Goal: Navigation & Orientation: Find specific page/section

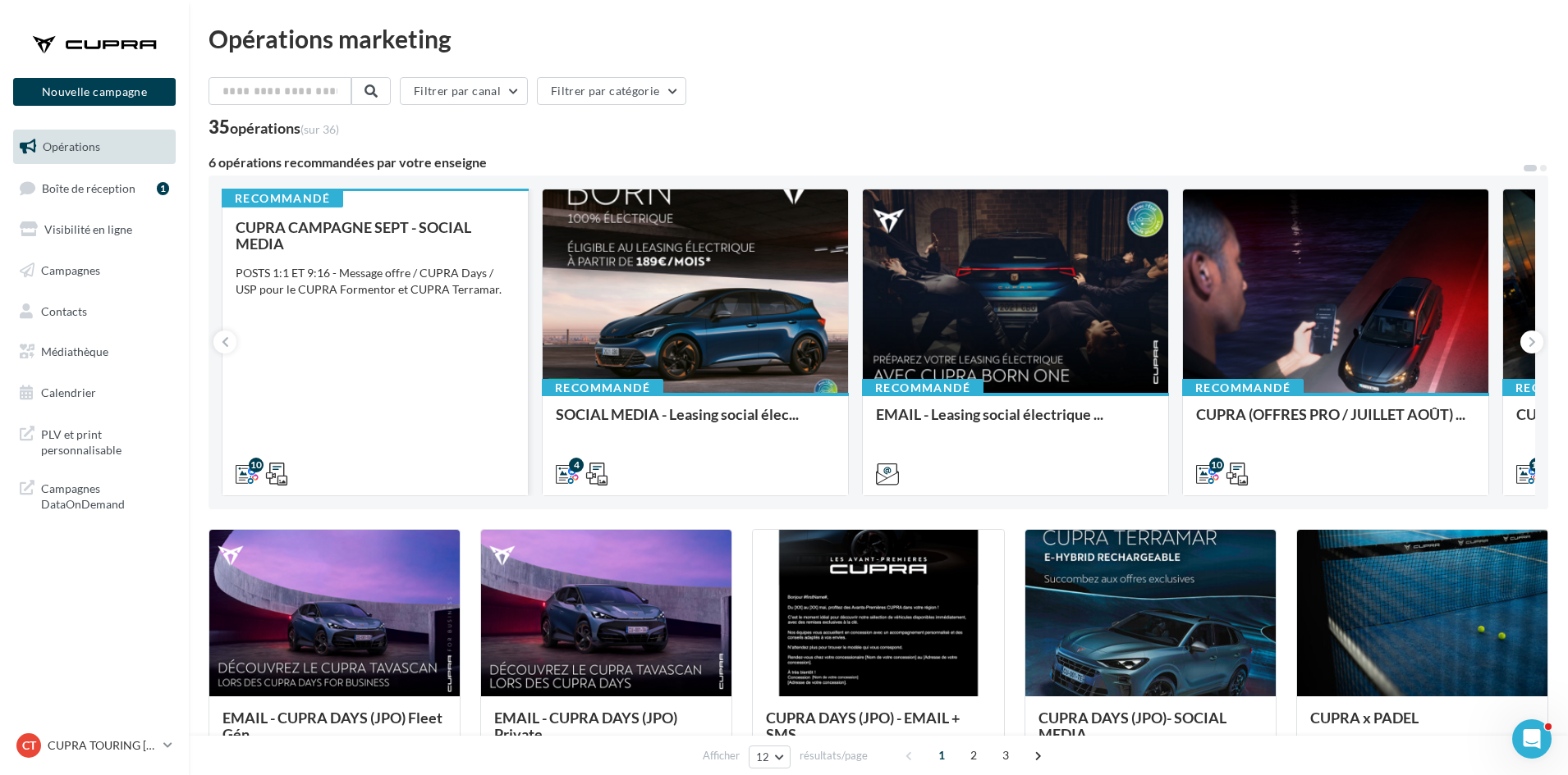
click at [396, 351] on div "CUPRA CAMPAGNE SEPT - SOCIAL MEDIA POSTS 1:1 ET 9:16 - Message offre / CUPRA Da…" at bounding box center [375, 350] width 279 height 261
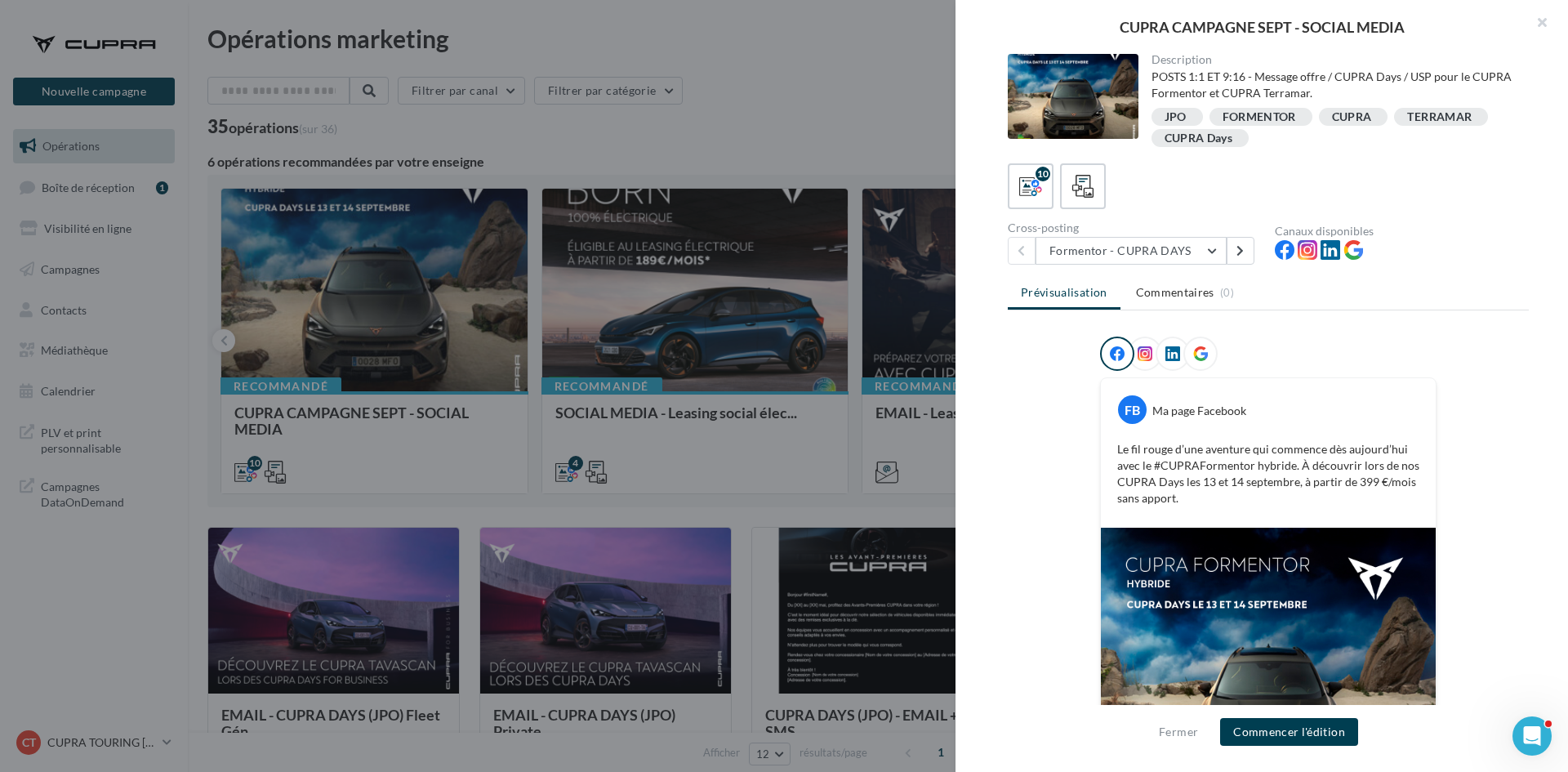
click at [433, 487] on div at bounding box center [784, 386] width 1568 height 772
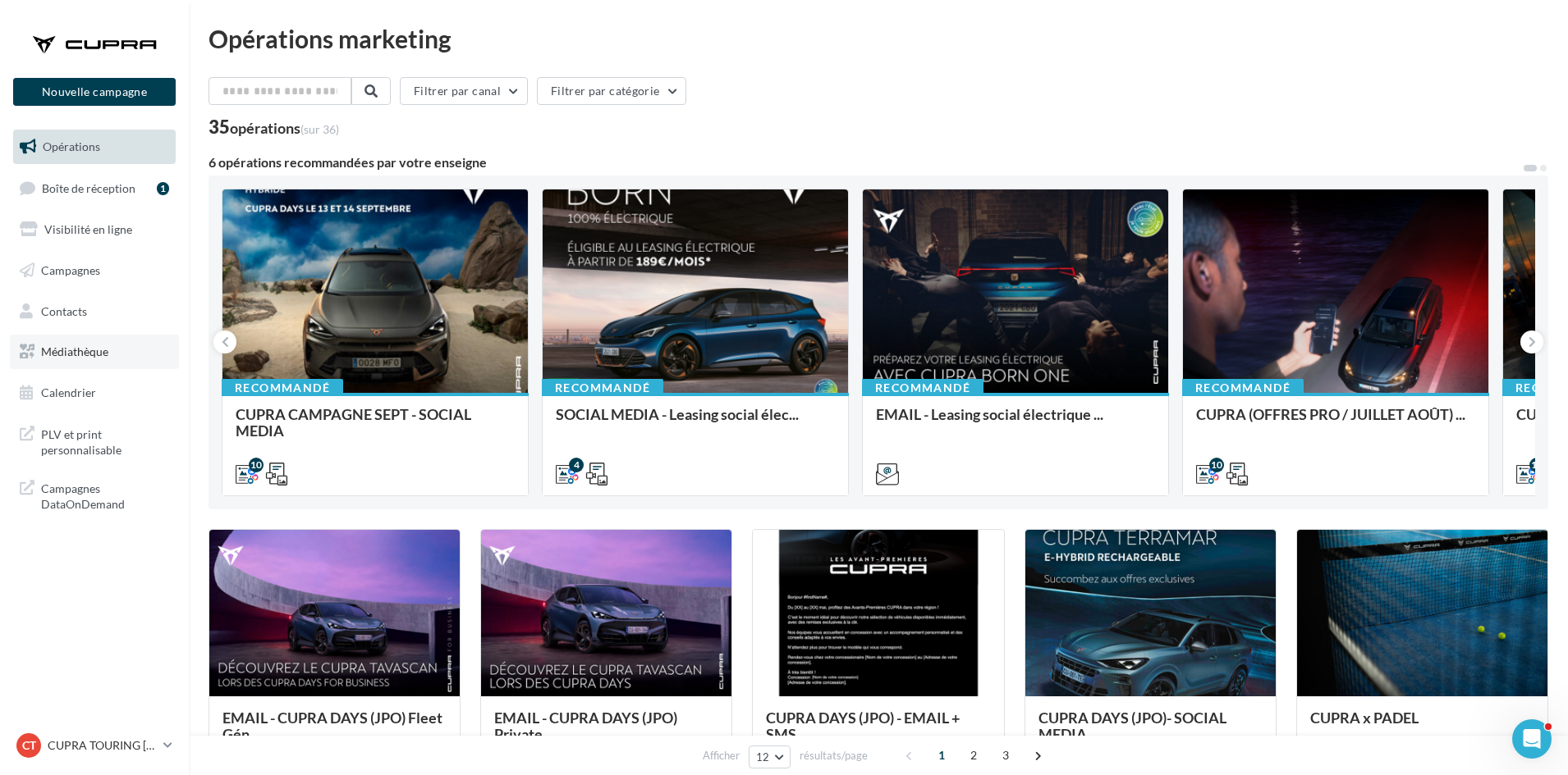
click at [133, 355] on link "Médiathèque" at bounding box center [94, 352] width 169 height 34
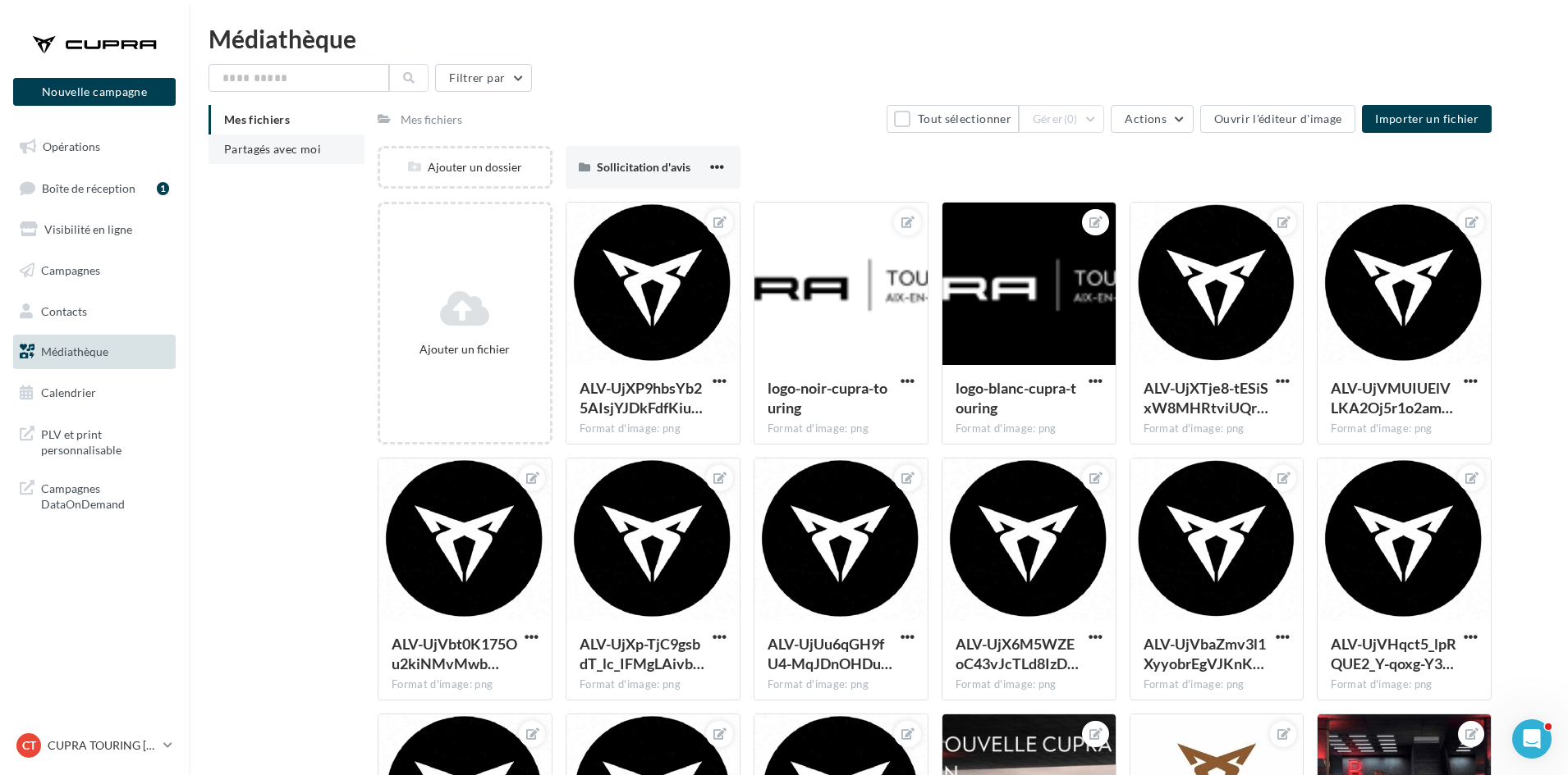
click at [221, 158] on li "Partagés avec moi" at bounding box center [287, 149] width 156 height 30
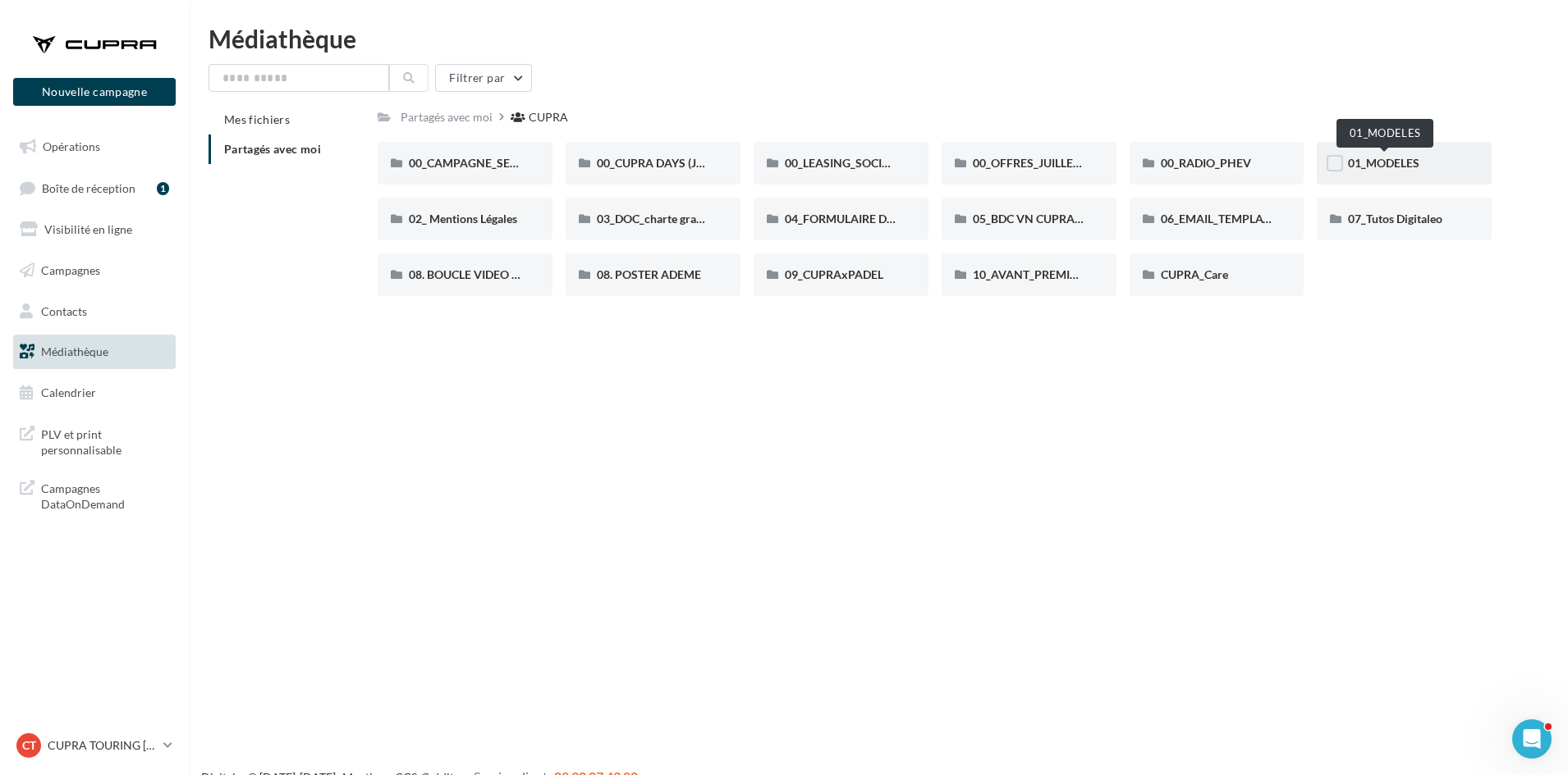
click at [1370, 162] on span "01_MODELES" at bounding box center [1384, 163] width 72 height 14
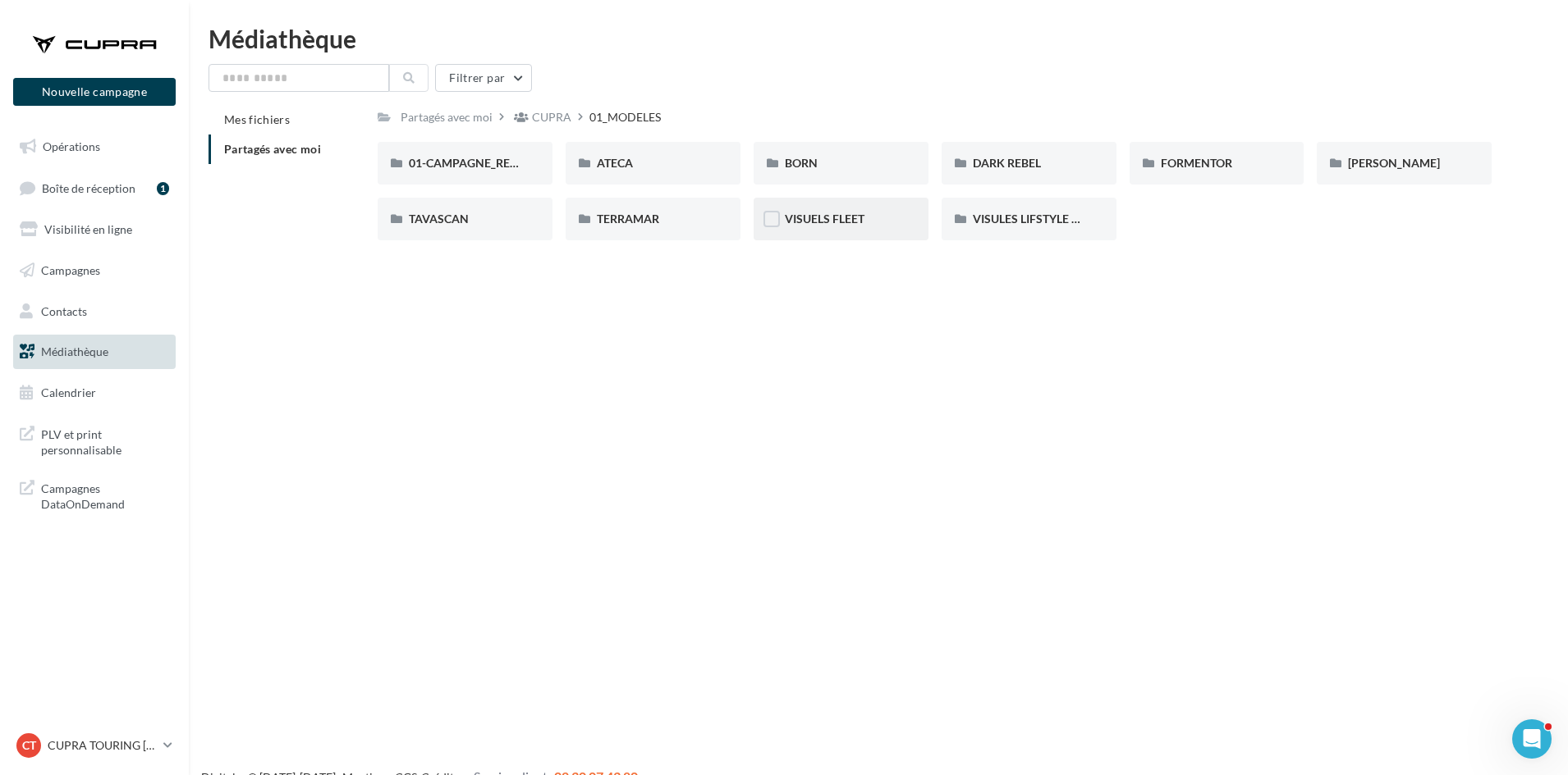
click at [858, 229] on div "VISUELS FLEET" at bounding box center [840, 219] width 175 height 43
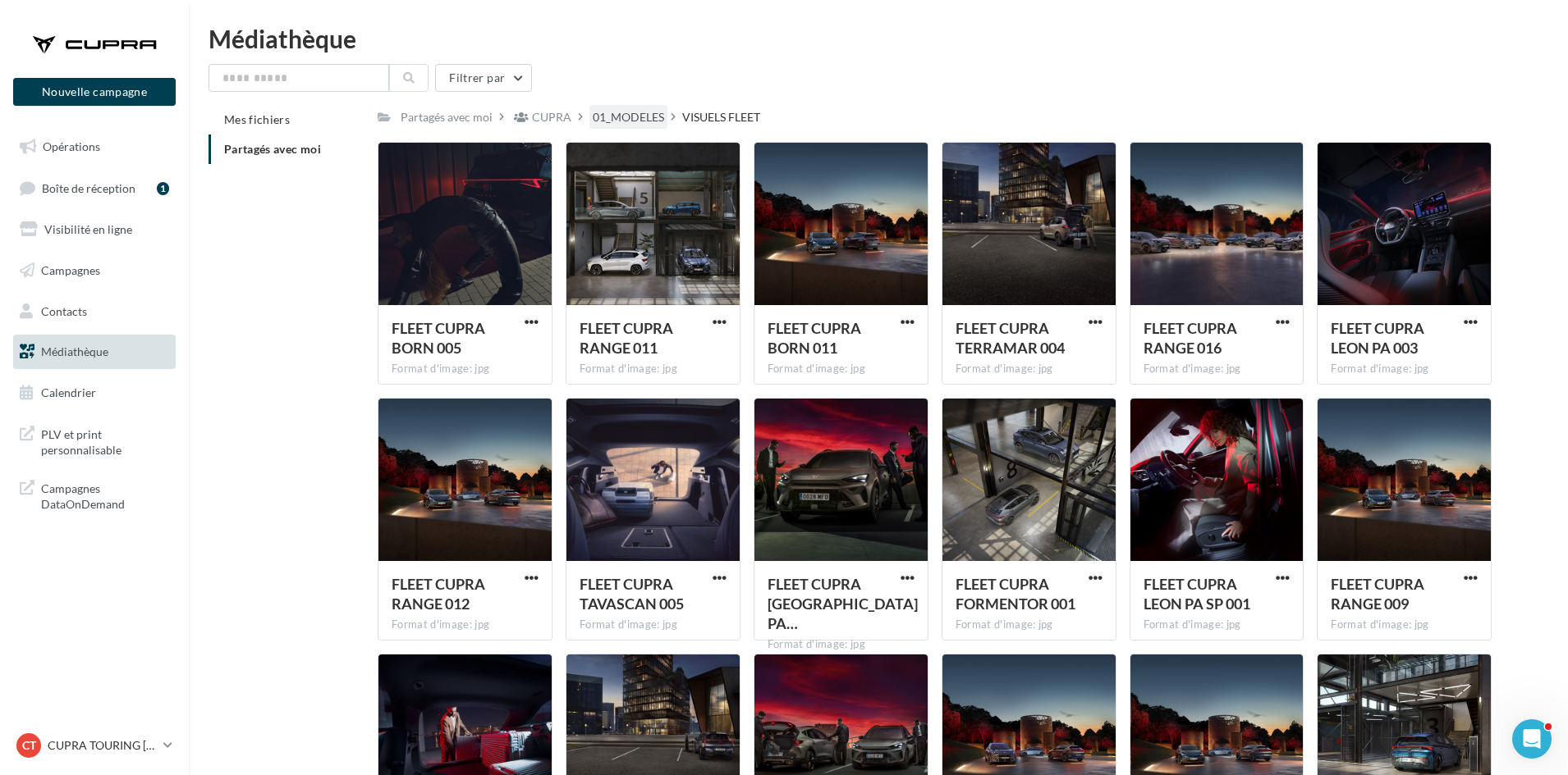
click at [635, 111] on div "01_MODELES" at bounding box center [629, 117] width 72 height 16
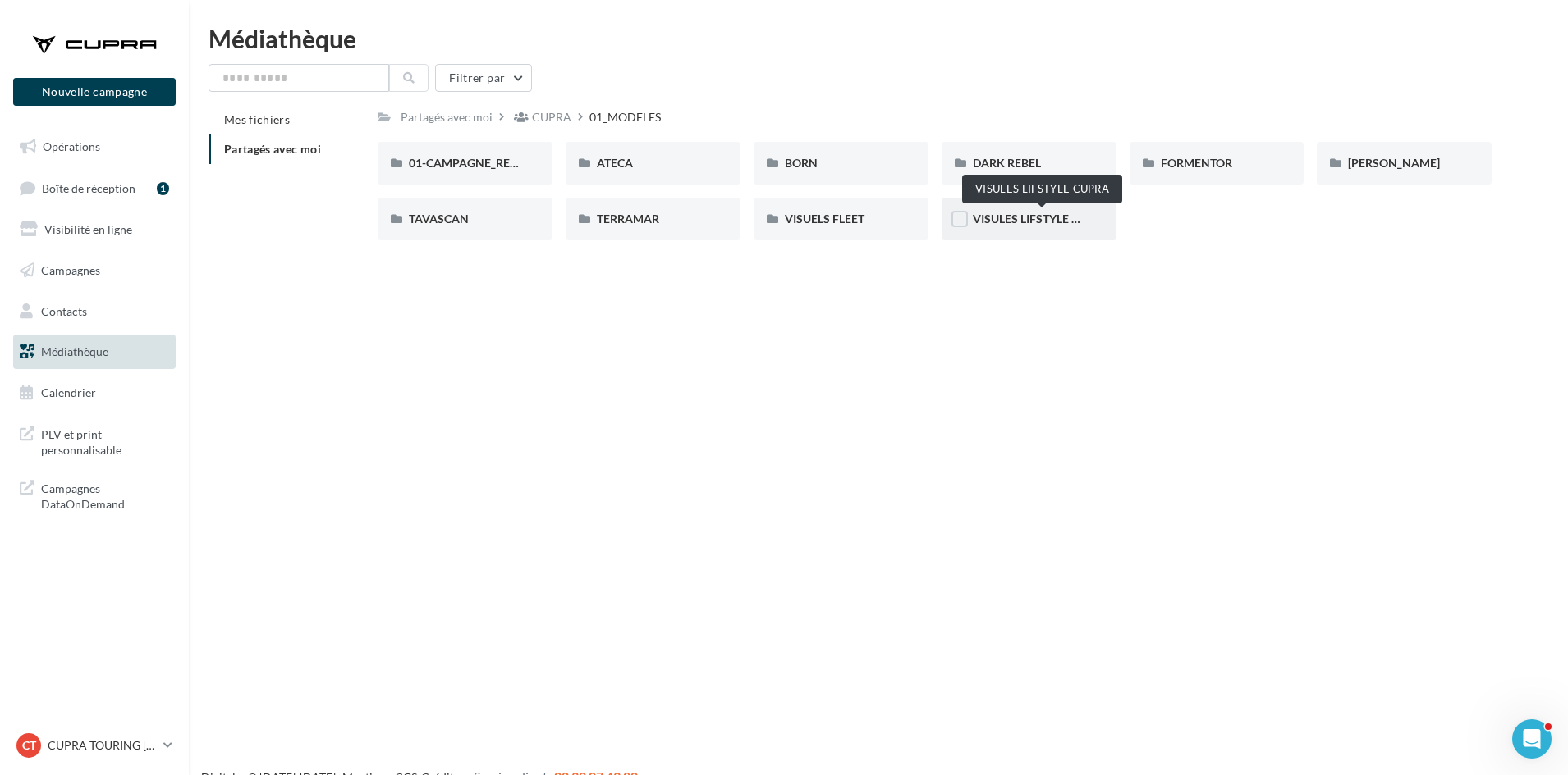
click at [1032, 225] on span "VISULES LIFSTYLE CUPRA" at bounding box center [1041, 218] width 137 height 14
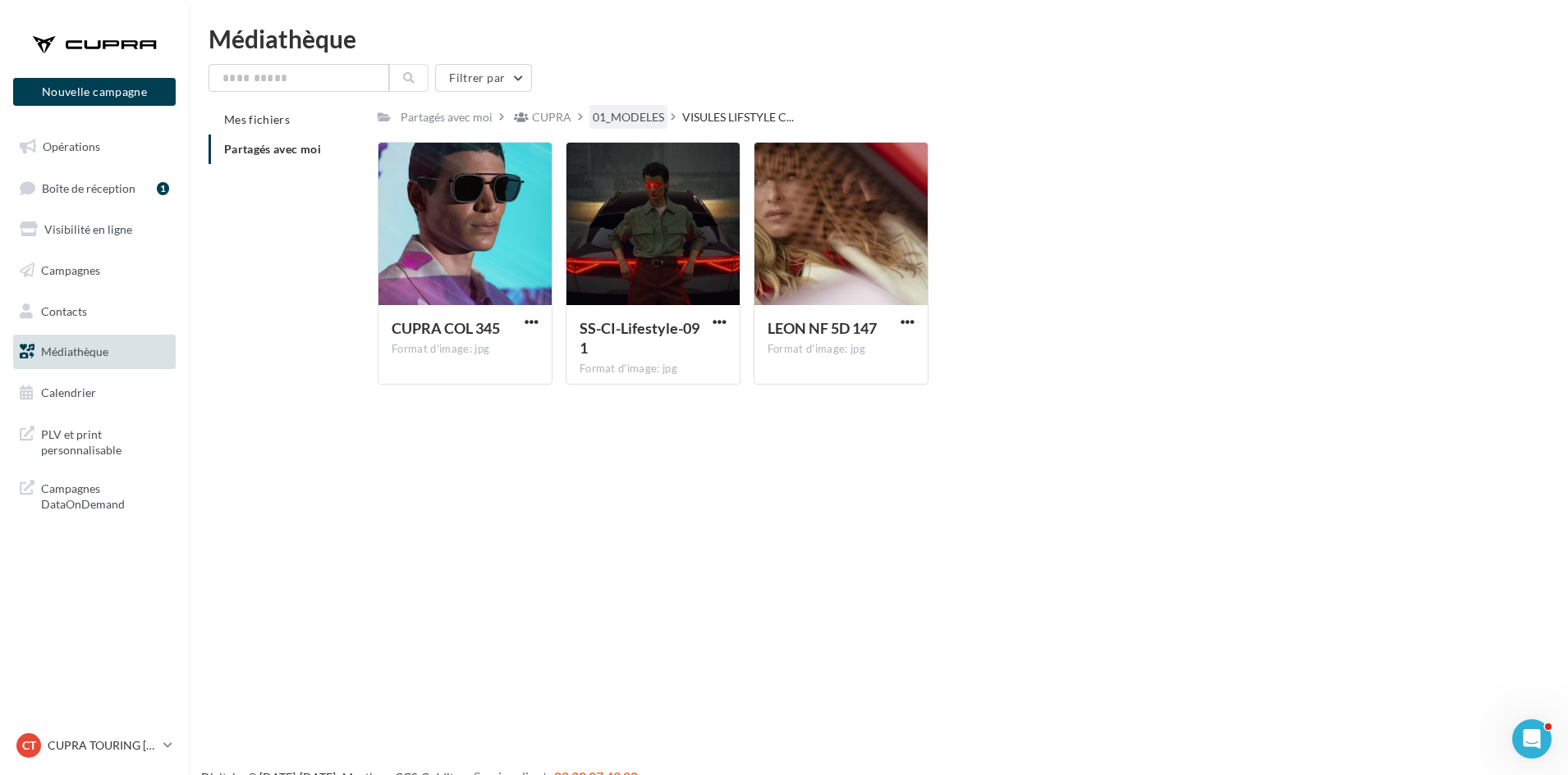
click at [624, 111] on div "01_MODELES" at bounding box center [629, 117] width 72 height 16
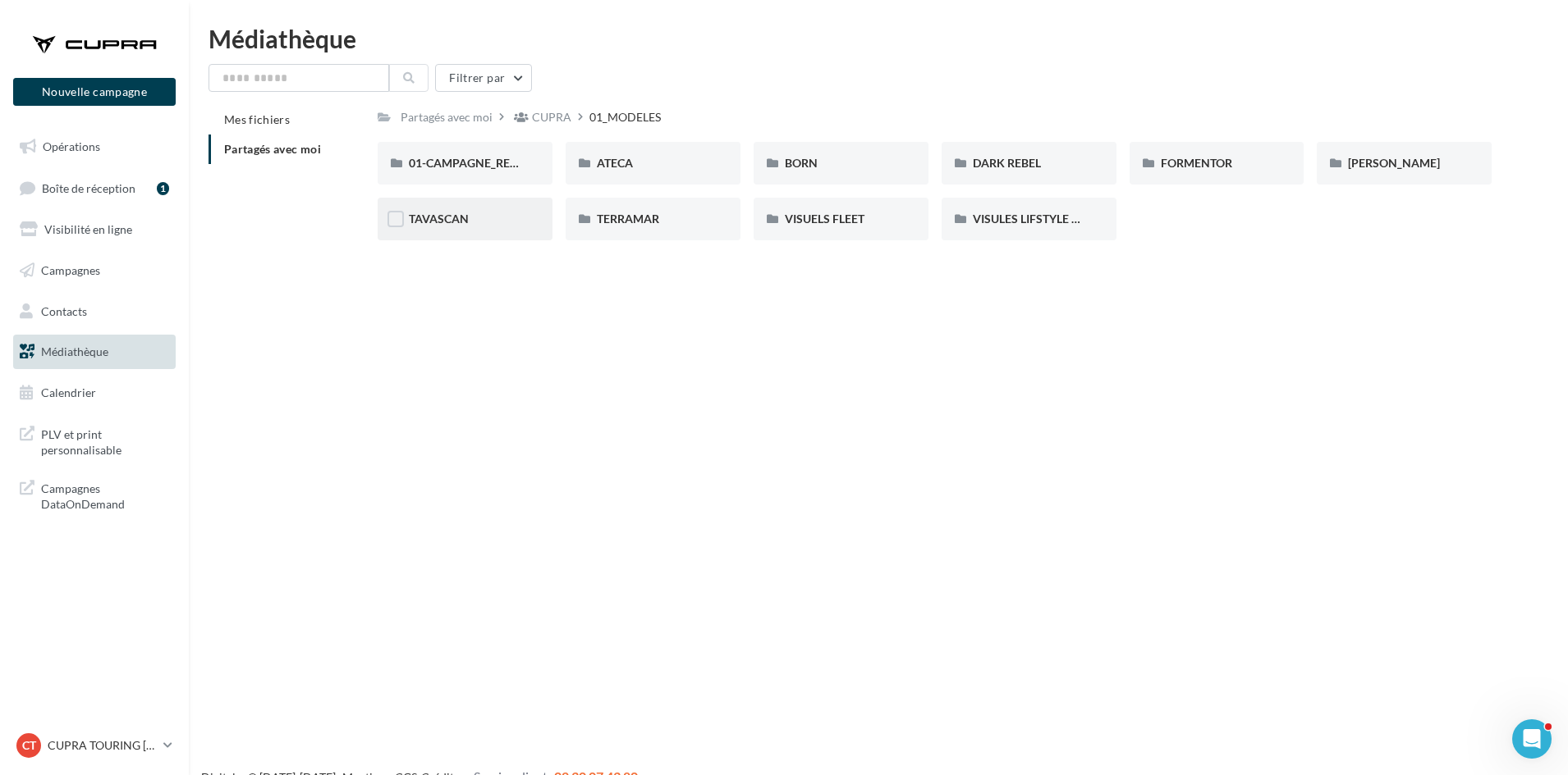
click at [458, 228] on div "TAVASCAN" at bounding box center [465, 219] width 175 height 43
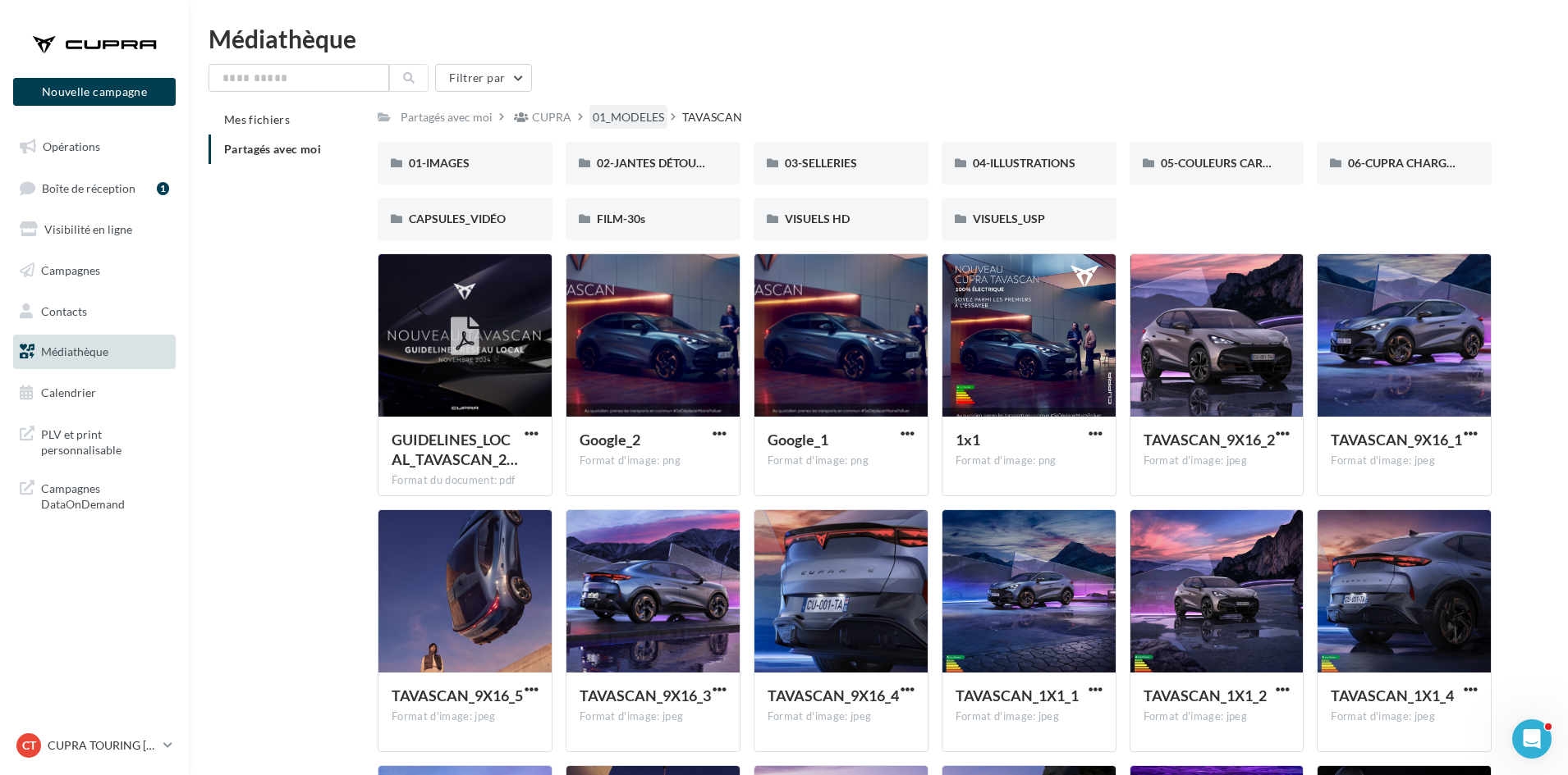
click at [647, 118] on div "01_MODELES" at bounding box center [629, 117] width 72 height 16
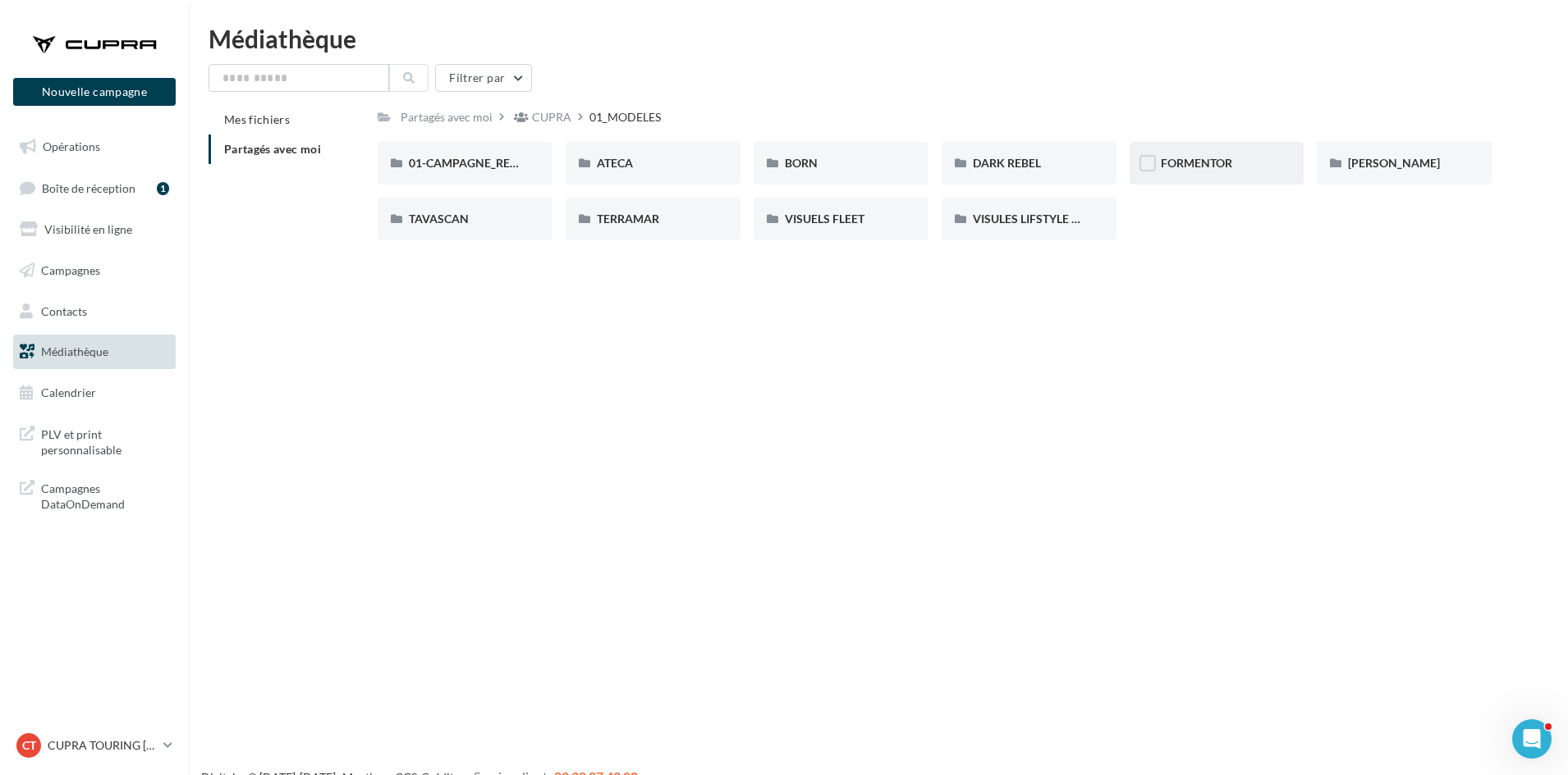
click at [1253, 158] on div "FORMENTOR" at bounding box center [1217, 163] width 113 height 16
click at [502, 172] on div "01-IMAGES" at bounding box center [465, 164] width 175 height 43
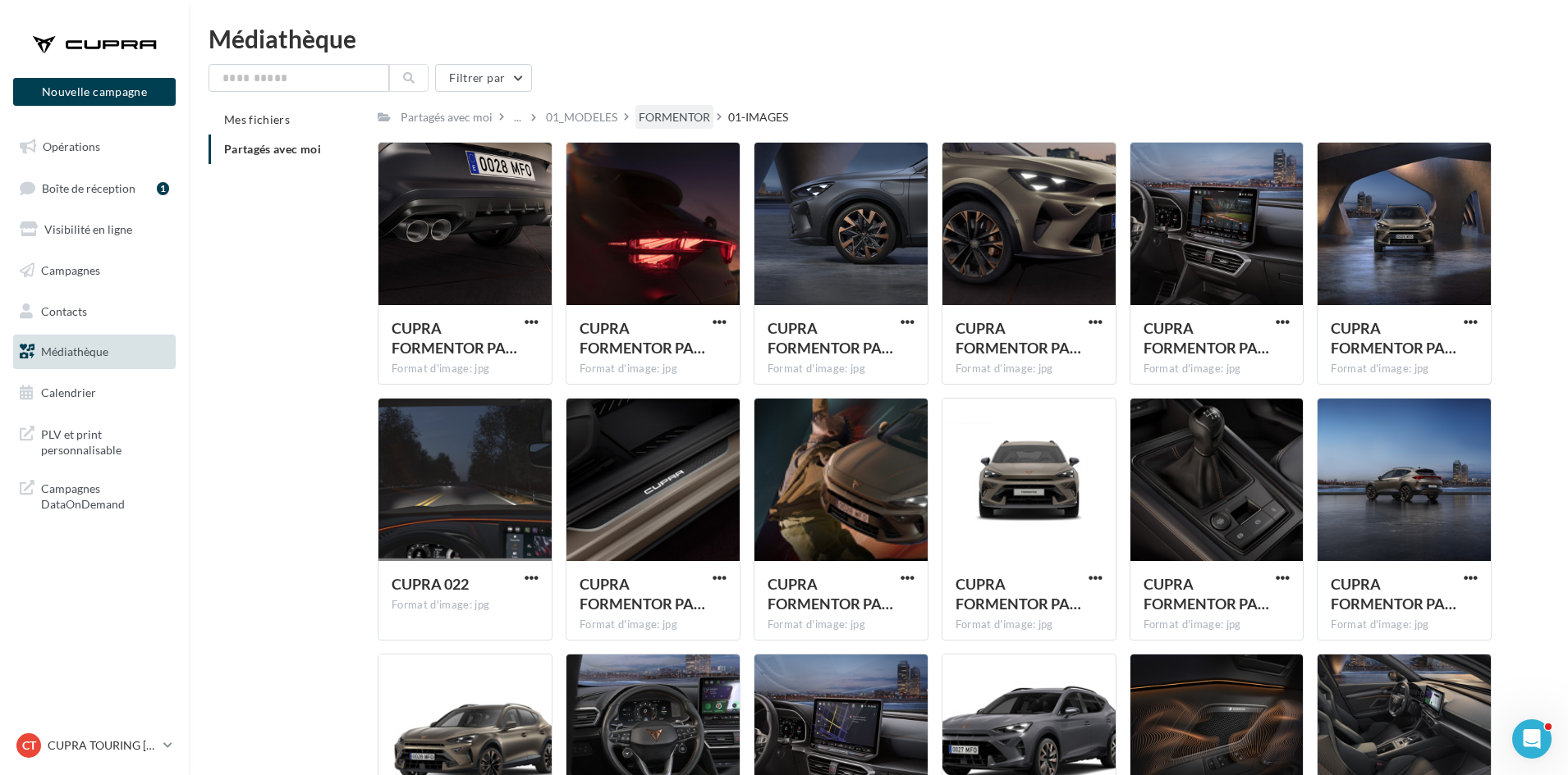
click at [664, 113] on div "FORMENTOR" at bounding box center [674, 117] width 72 height 16
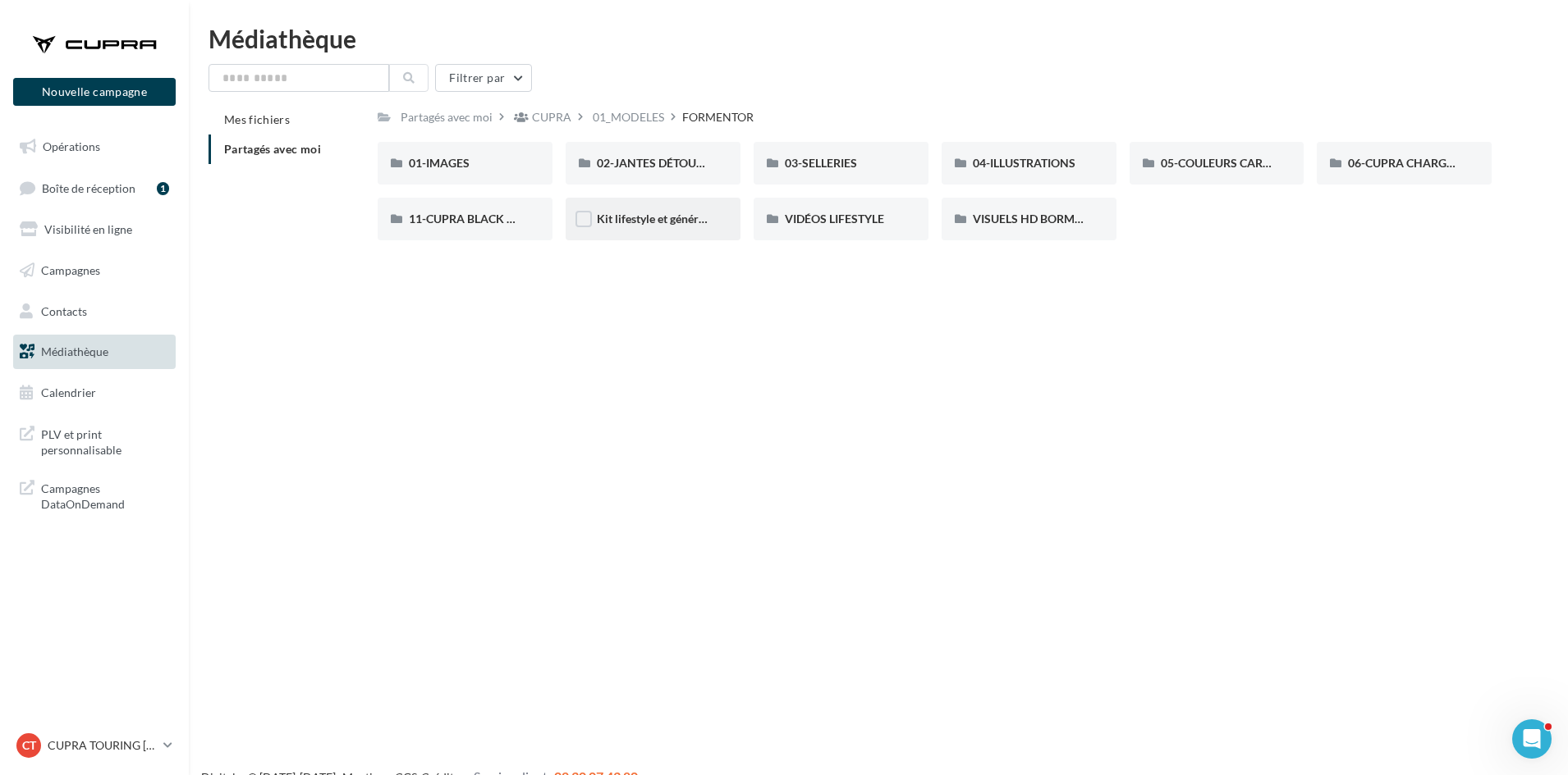
click at [646, 219] on span "Kit lifestyle et générique" at bounding box center [658, 218] width 124 height 14
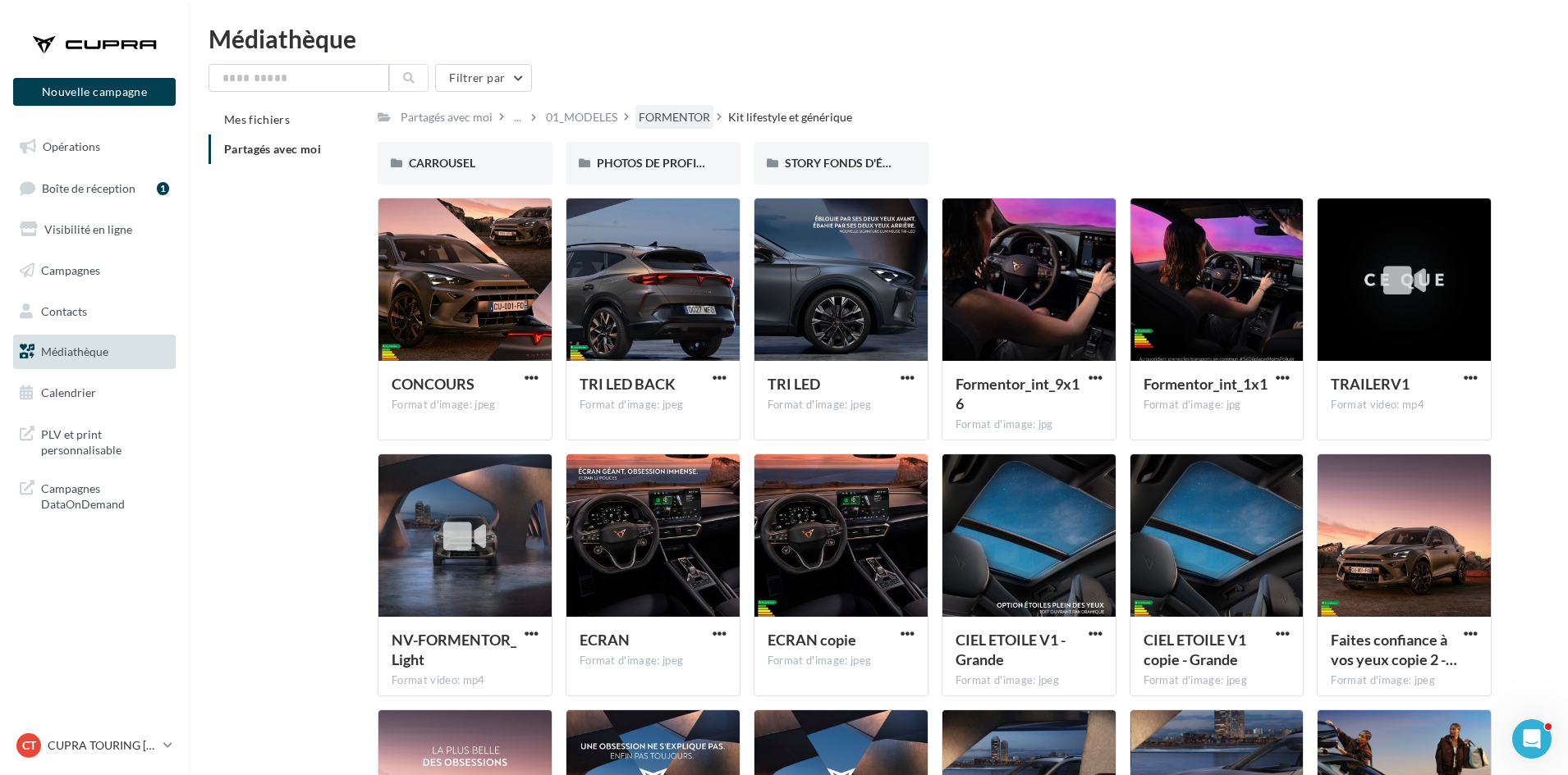
click at [658, 123] on div "FORMENTOR" at bounding box center [674, 117] width 72 height 16
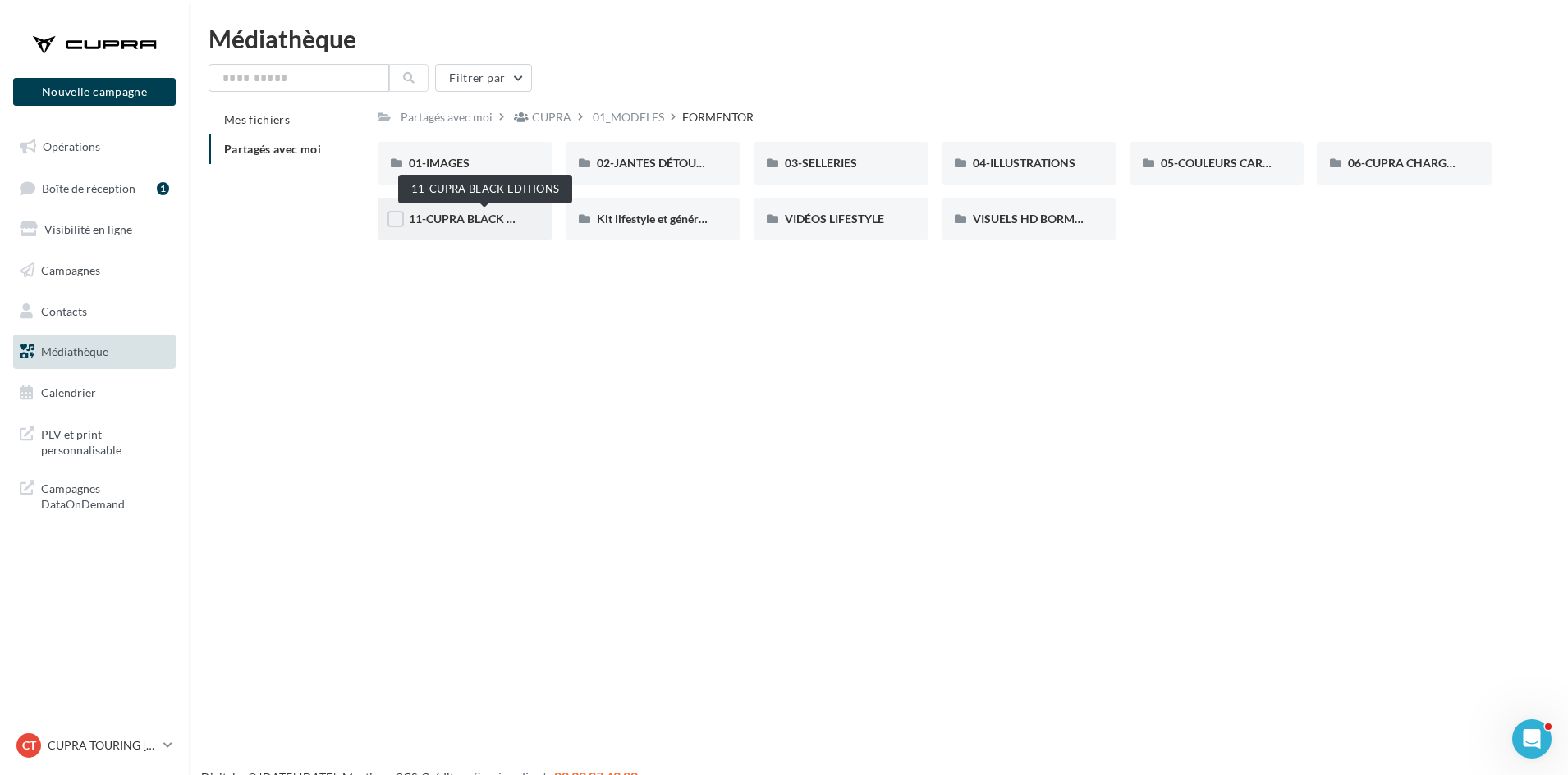
click at [493, 223] on span "11-CUPRA BLACK EDITIONS" at bounding box center [484, 218] width 150 height 14
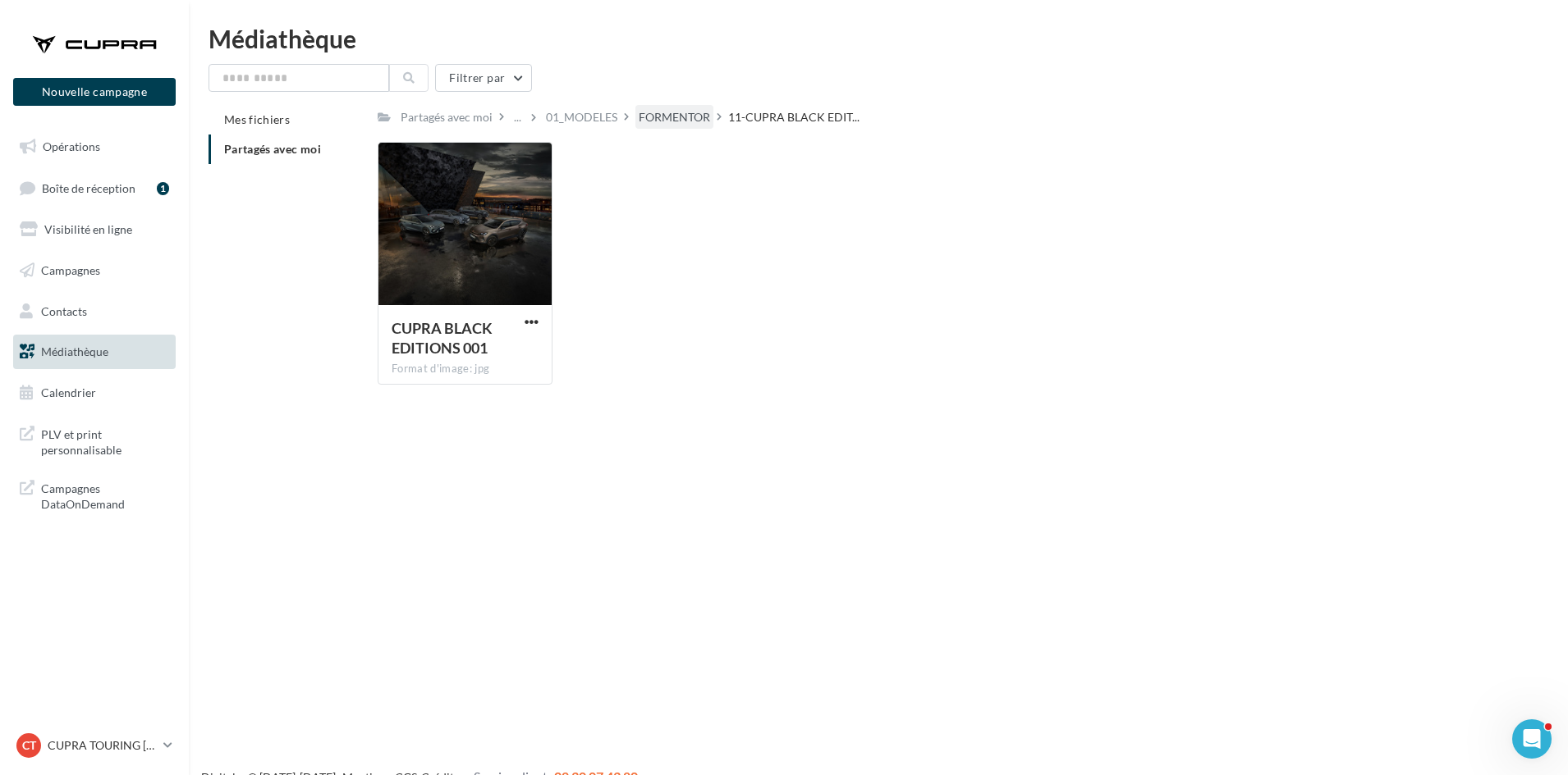
click at [659, 118] on div "FORMENTOR" at bounding box center [674, 117] width 72 height 16
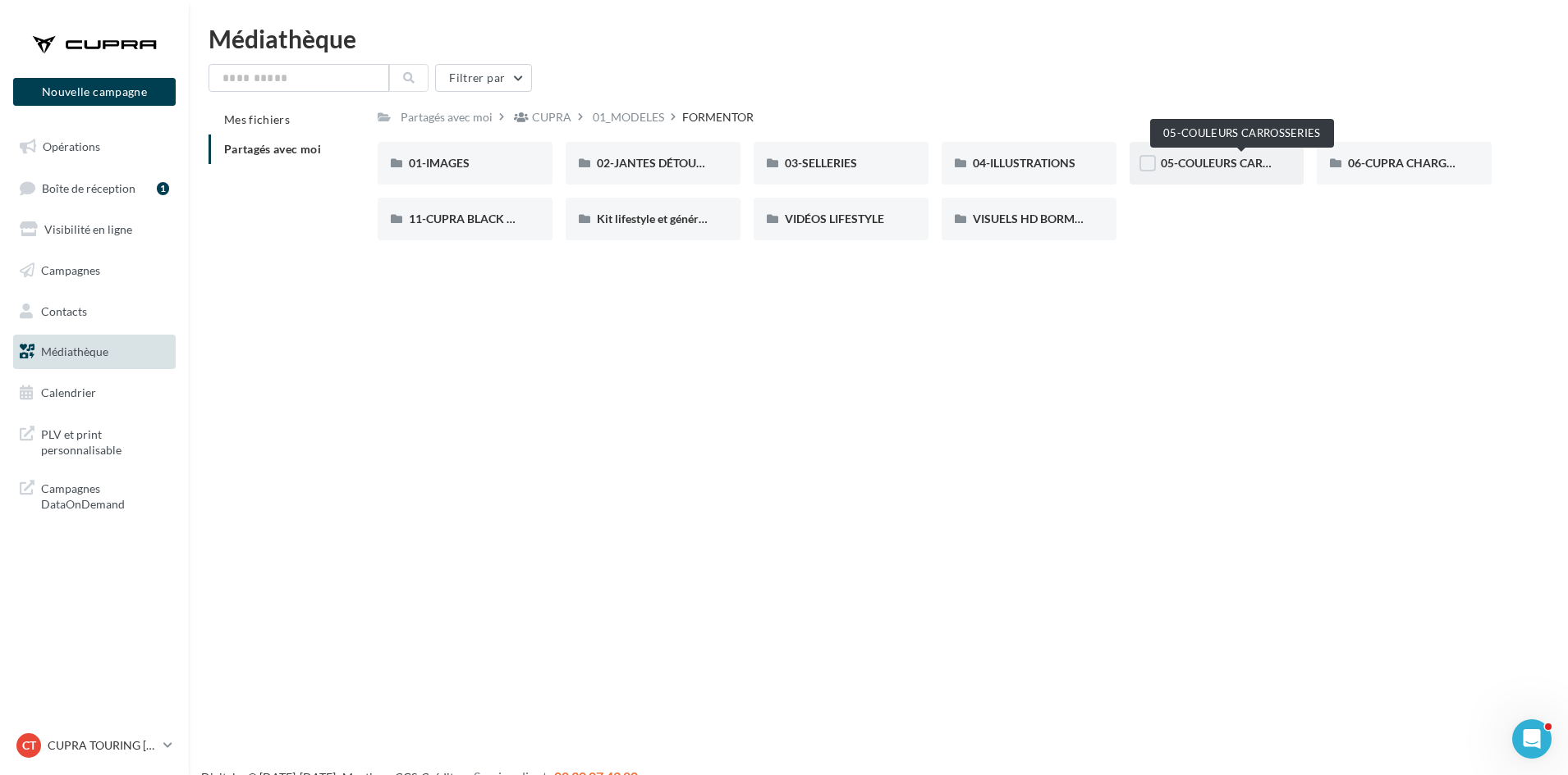
click at [1229, 163] on span "05-COULEURS CARROSSERIES" at bounding box center [1241, 163] width 162 height 14
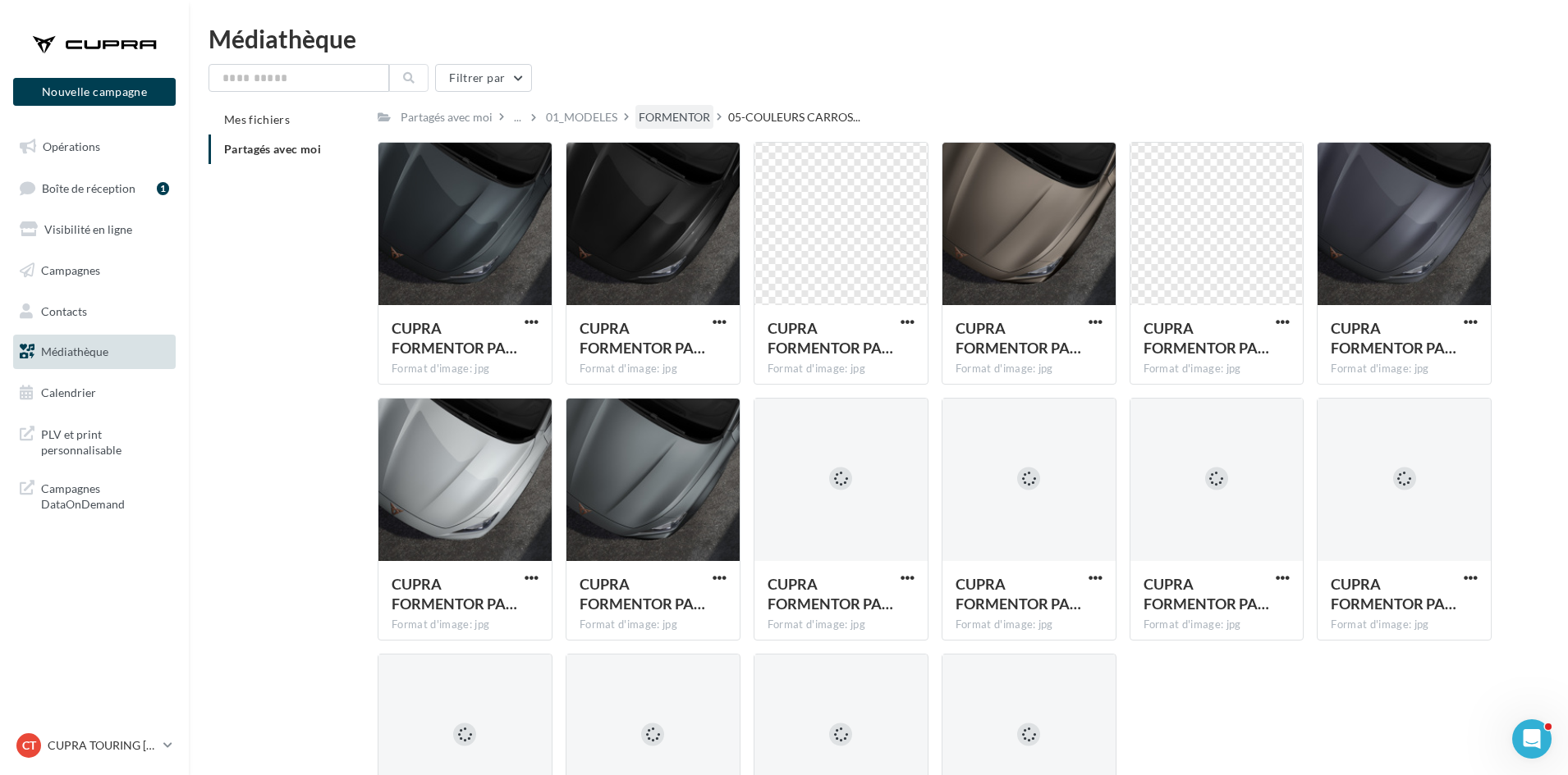
click at [694, 120] on div "FORMENTOR" at bounding box center [674, 117] width 72 height 16
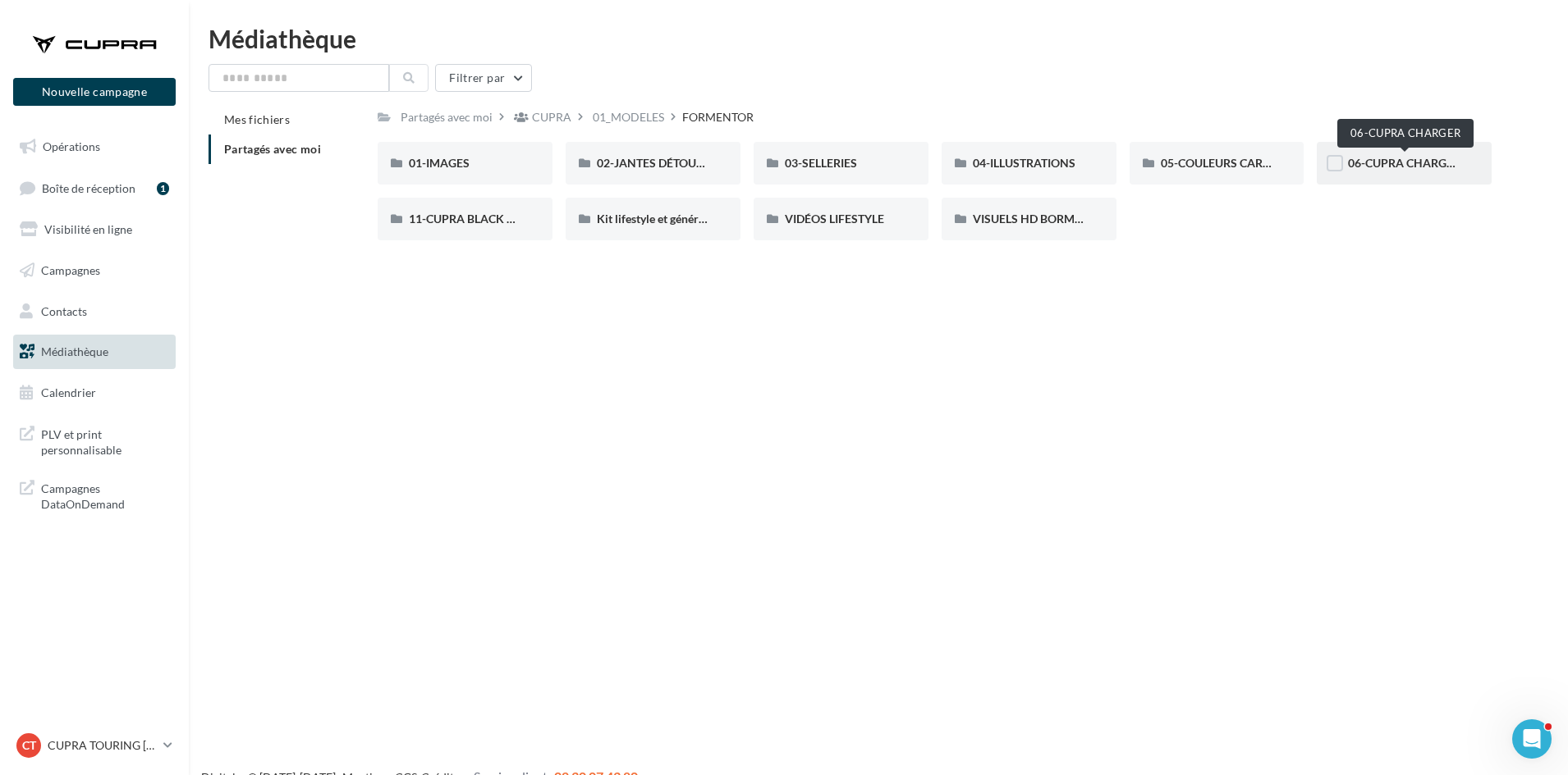
click at [1401, 162] on span "06-CUPRA CHARGER" at bounding box center [1404, 163] width 113 height 14
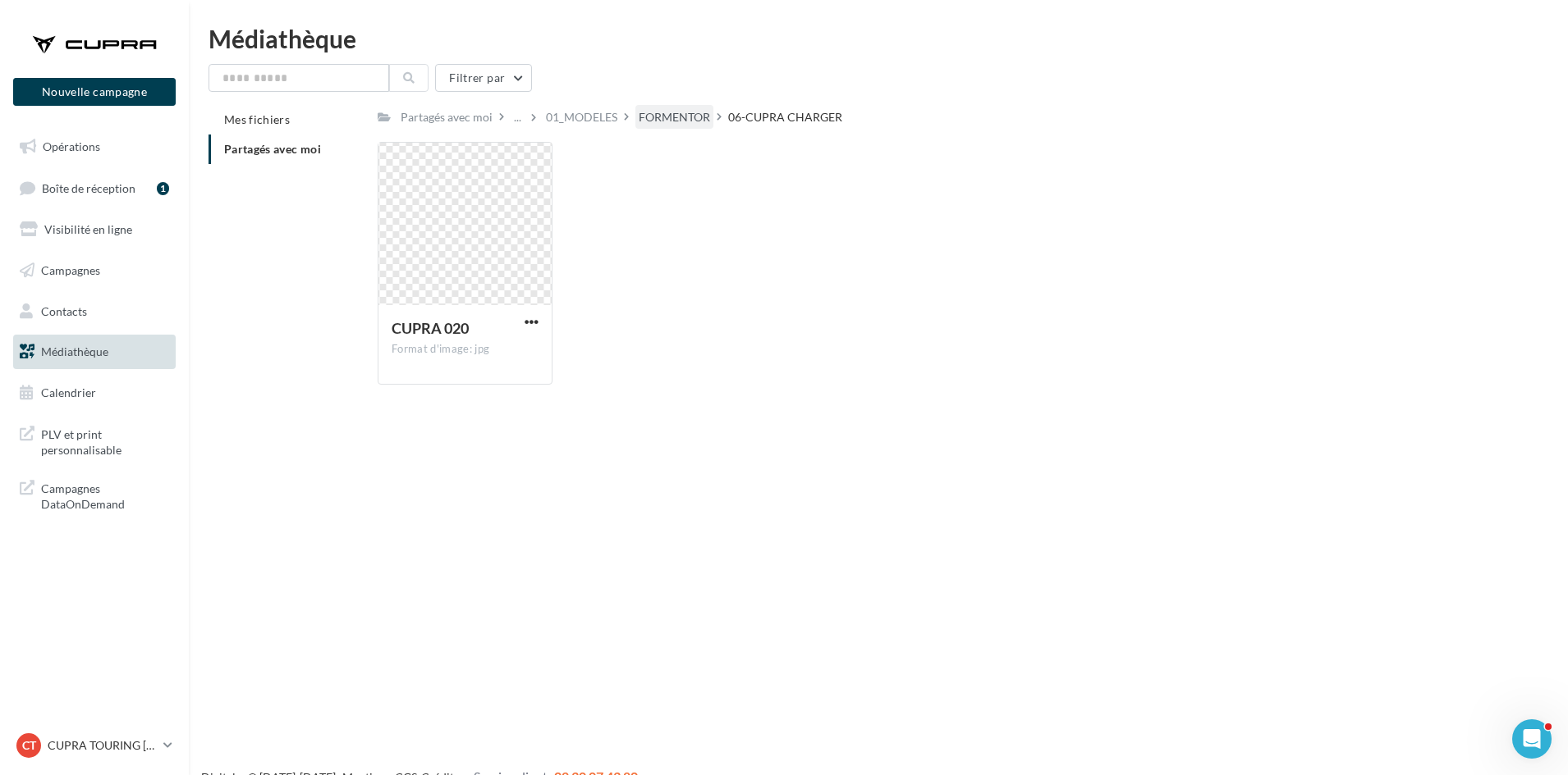
click at [672, 117] on div "FORMENTOR" at bounding box center [674, 117] width 72 height 16
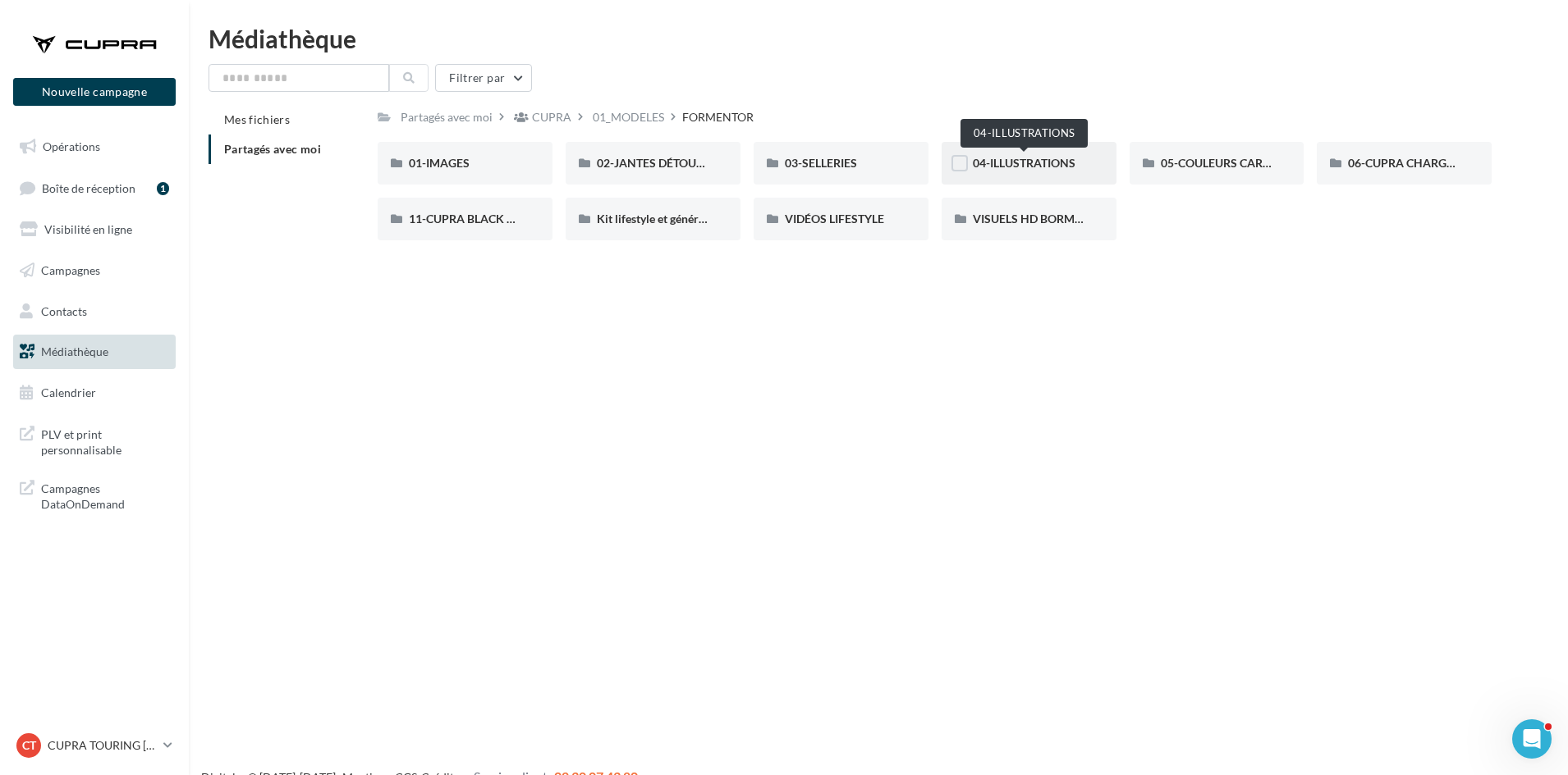
click at [990, 163] on span "04-ILLUSTRATIONS" at bounding box center [1024, 163] width 103 height 14
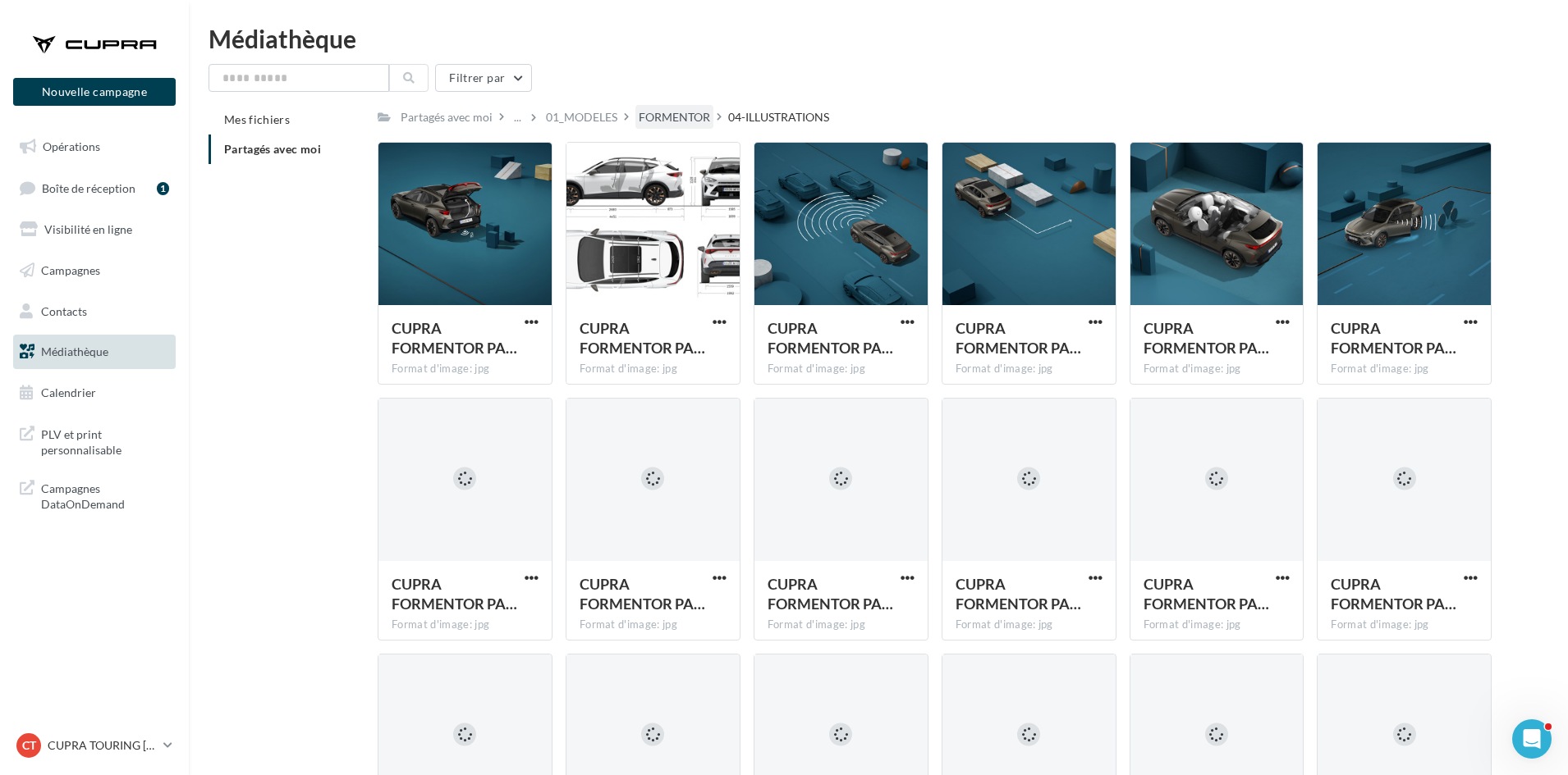
click at [690, 113] on div "FORMENTOR" at bounding box center [674, 117] width 72 height 16
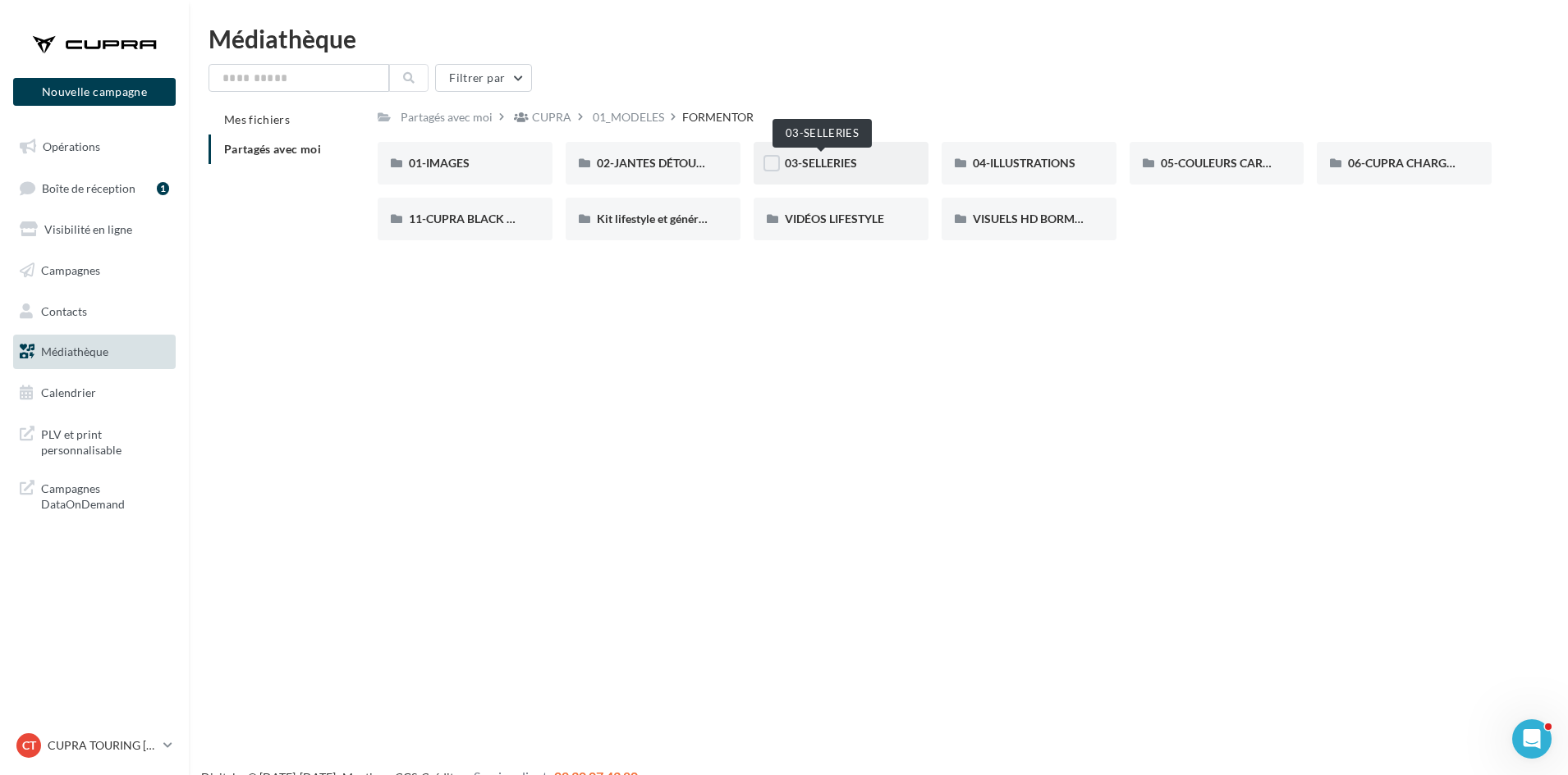
click at [812, 163] on span "03-SELLERIES" at bounding box center [820, 163] width 73 height 14
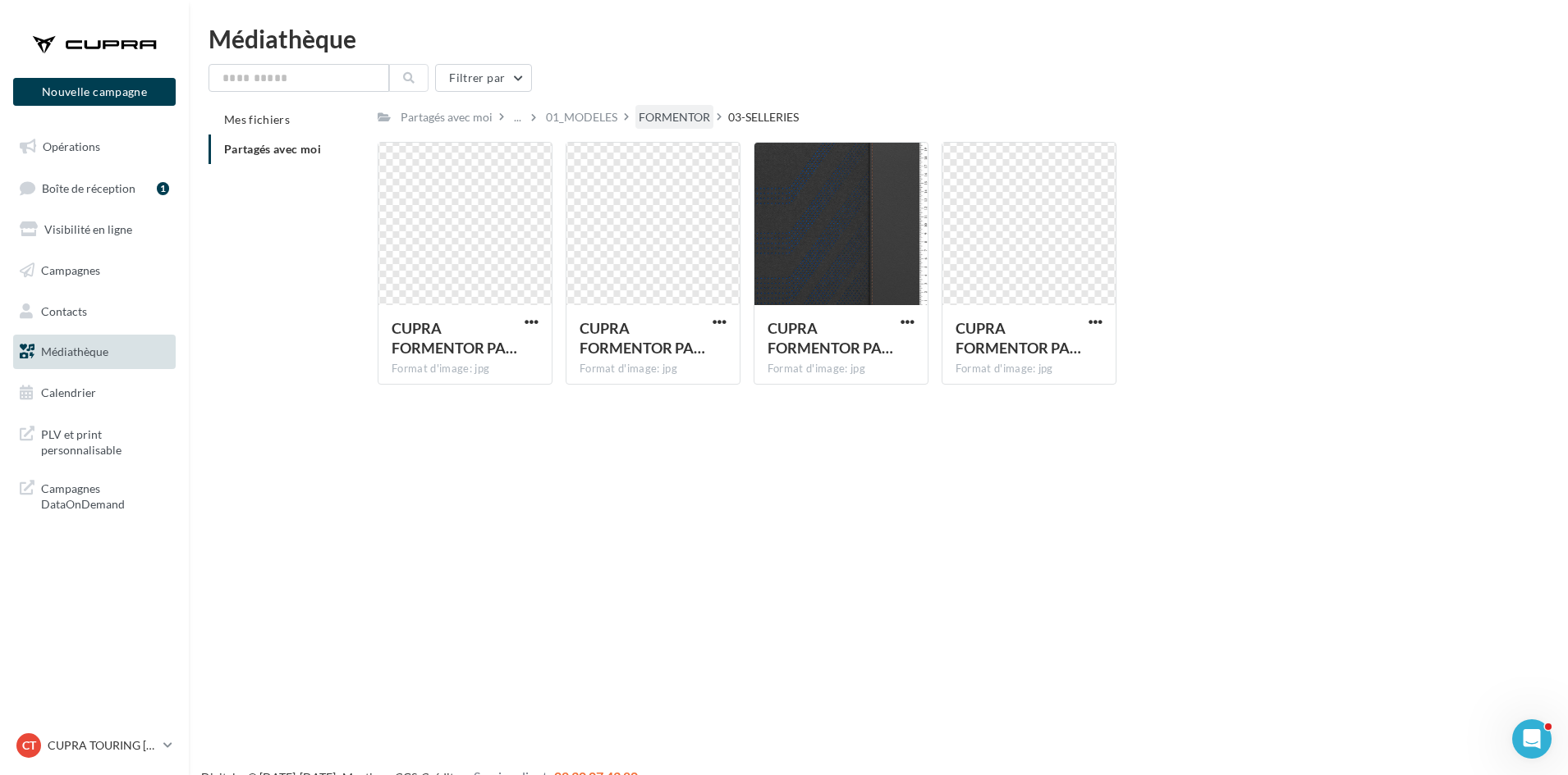
click at [669, 109] on div "FORMENTOR" at bounding box center [674, 117] width 72 height 16
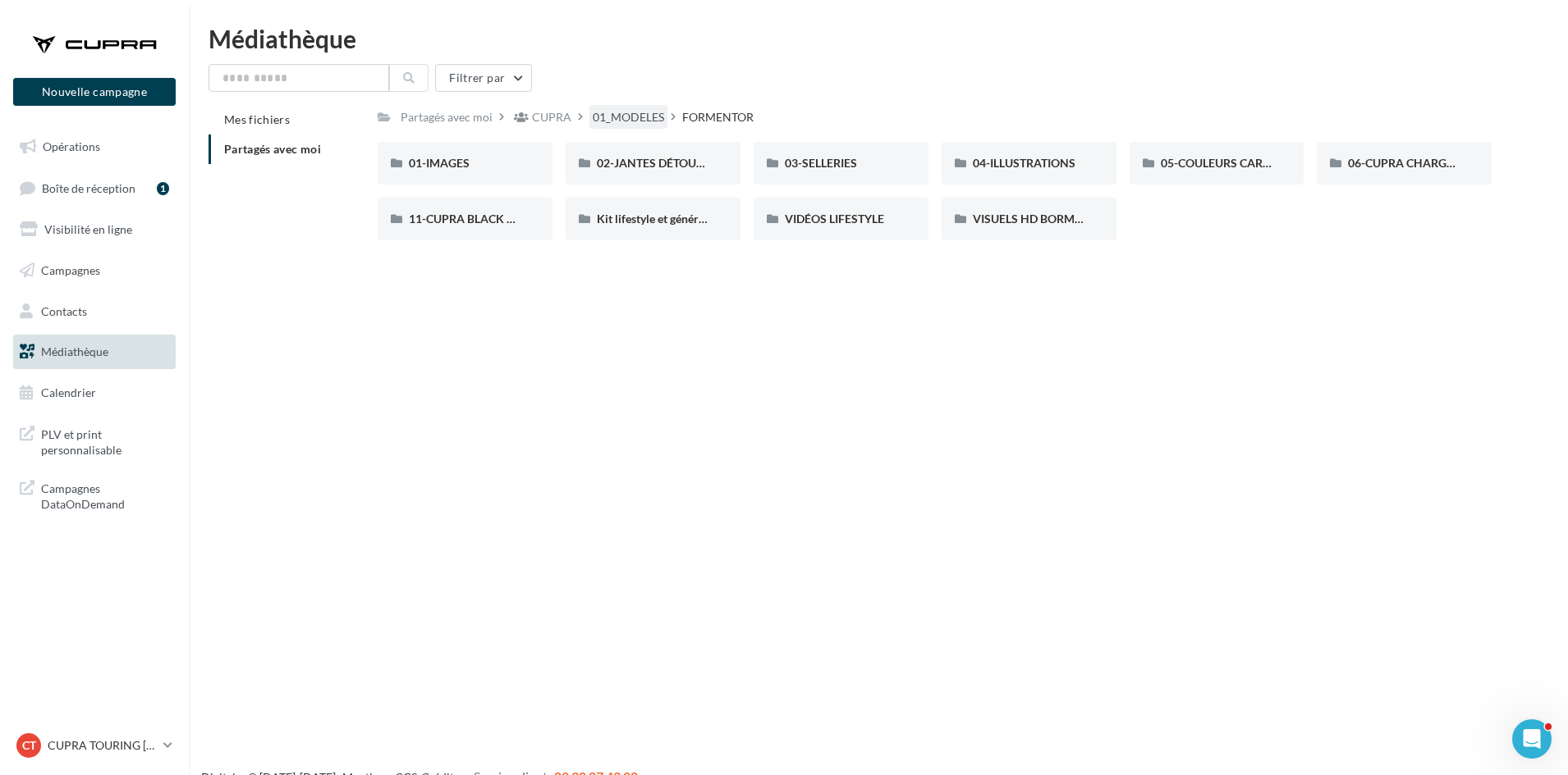
click at [638, 121] on div "01_MODELES" at bounding box center [629, 117] width 72 height 16
click at [636, 211] on div "TERRAMAR" at bounding box center [653, 219] width 113 height 16
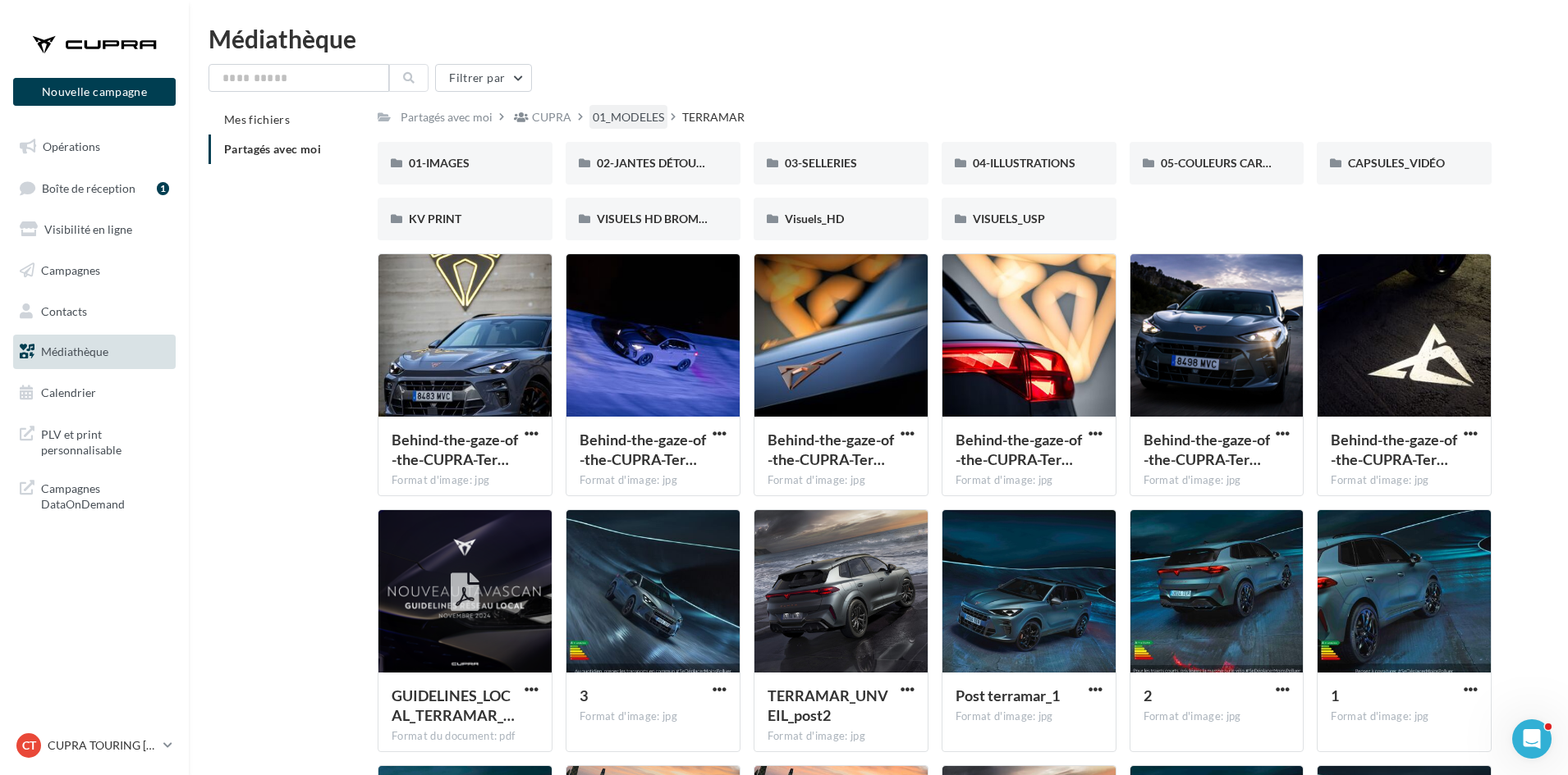
click at [627, 121] on div "01_MODELES" at bounding box center [629, 117] width 72 height 16
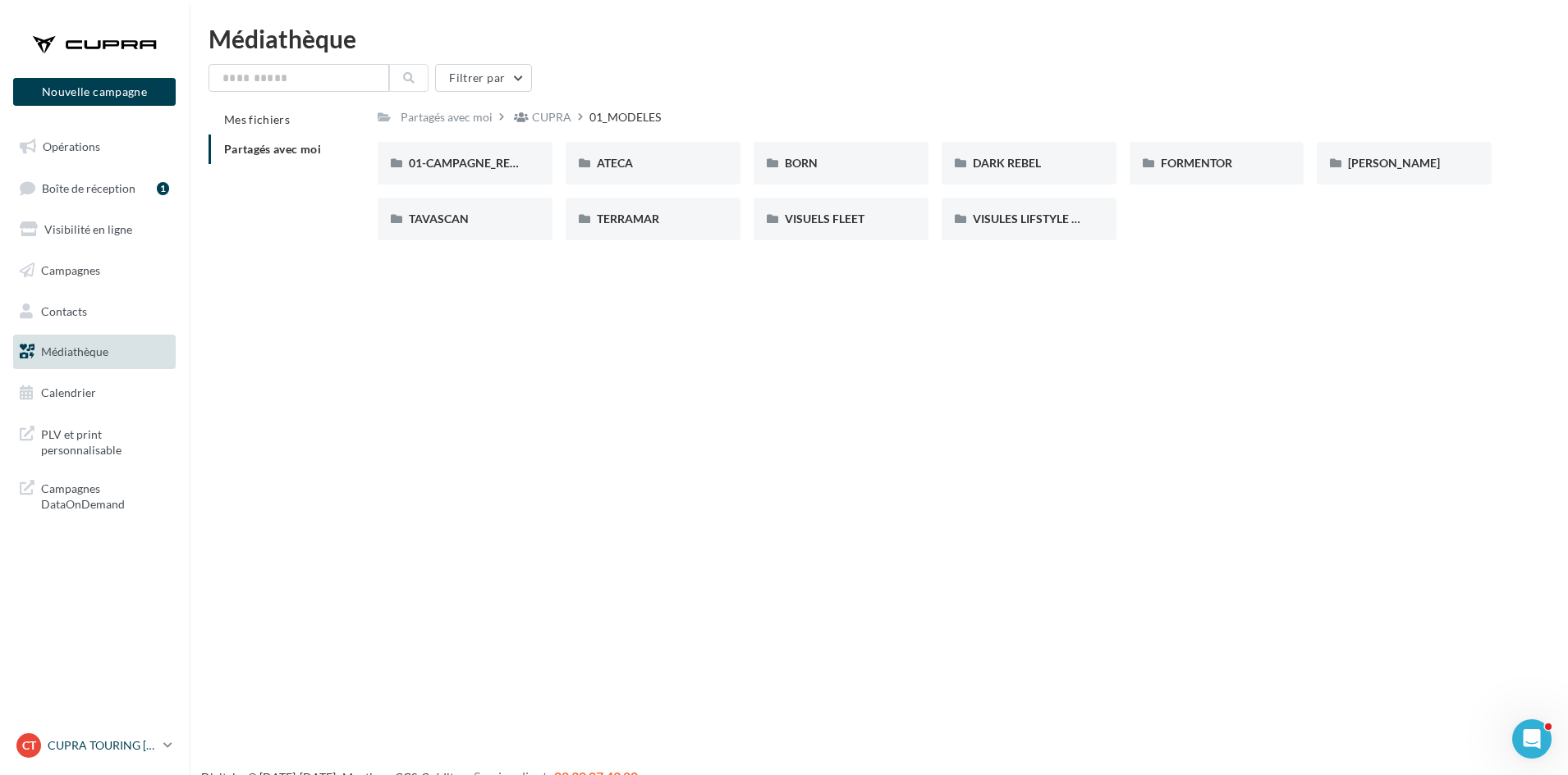
click at [94, 749] on p "CUPRA TOURING [GEOGRAPHIC_DATA]" at bounding box center [102, 745] width 109 height 16
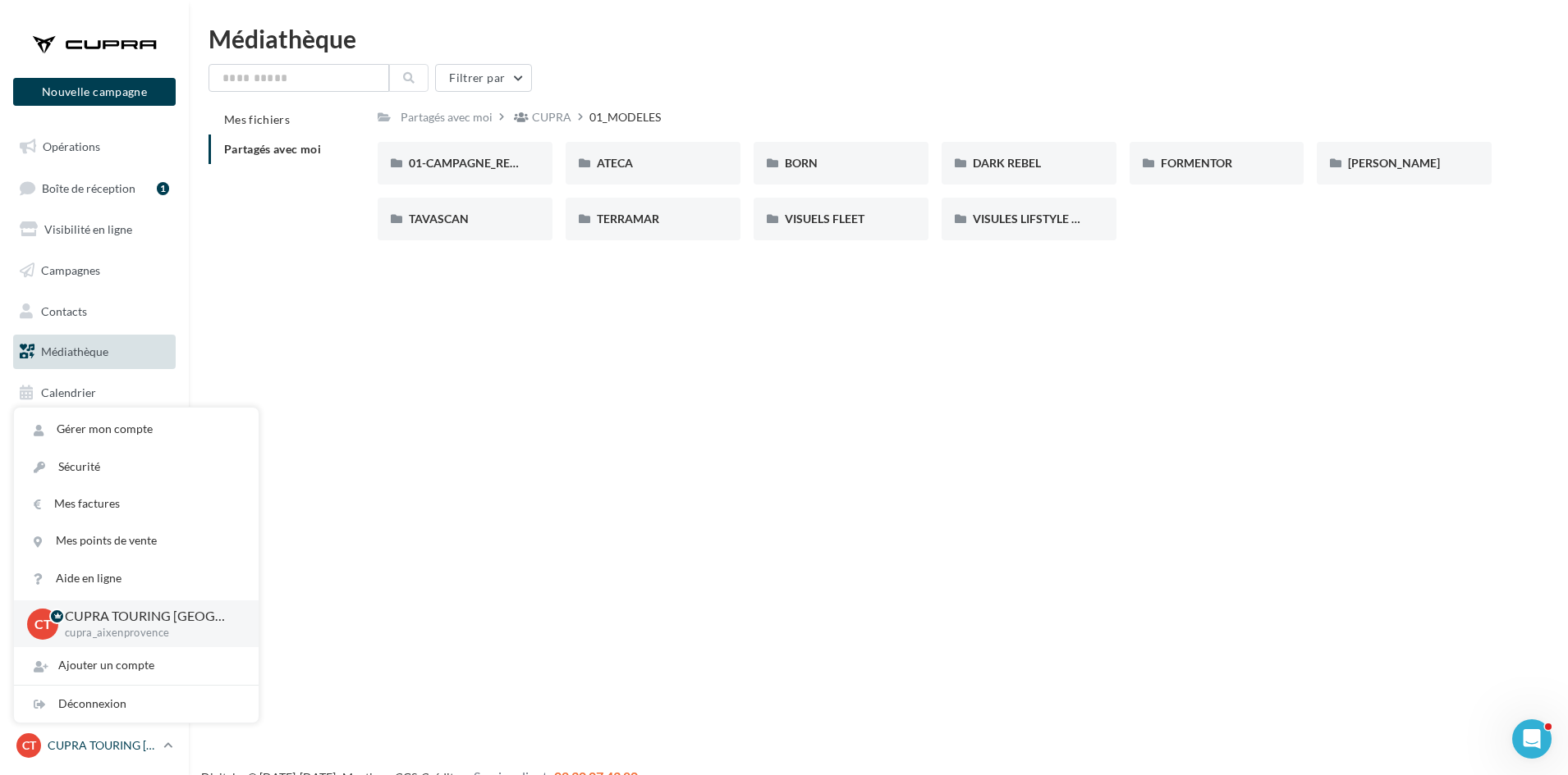
click at [80, 693] on div "Déconnexion" at bounding box center [136, 703] width 244 height 37
